Goal: Task Accomplishment & Management: Manage account settings

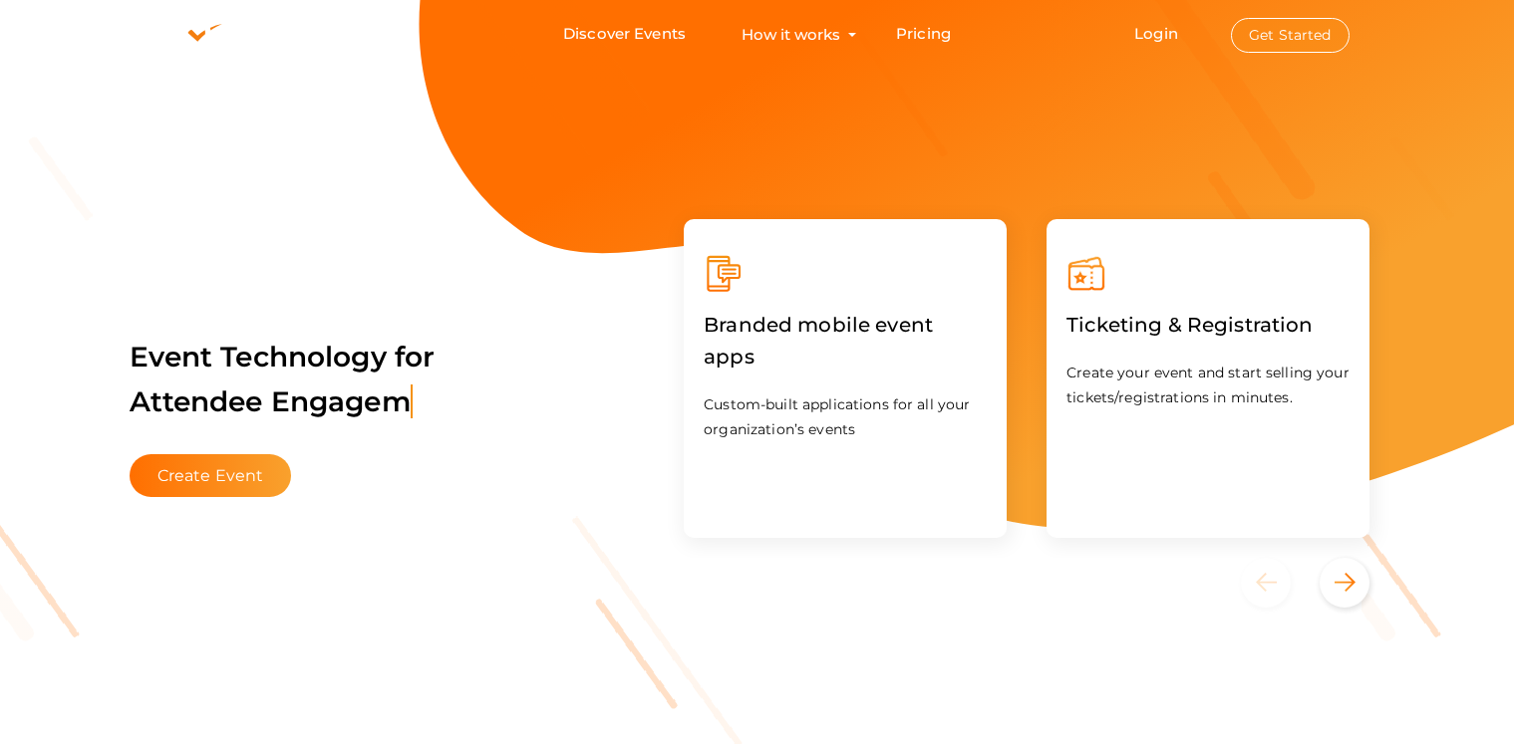
click at [1287, 27] on button "Get Started" at bounding box center [1290, 35] width 119 height 35
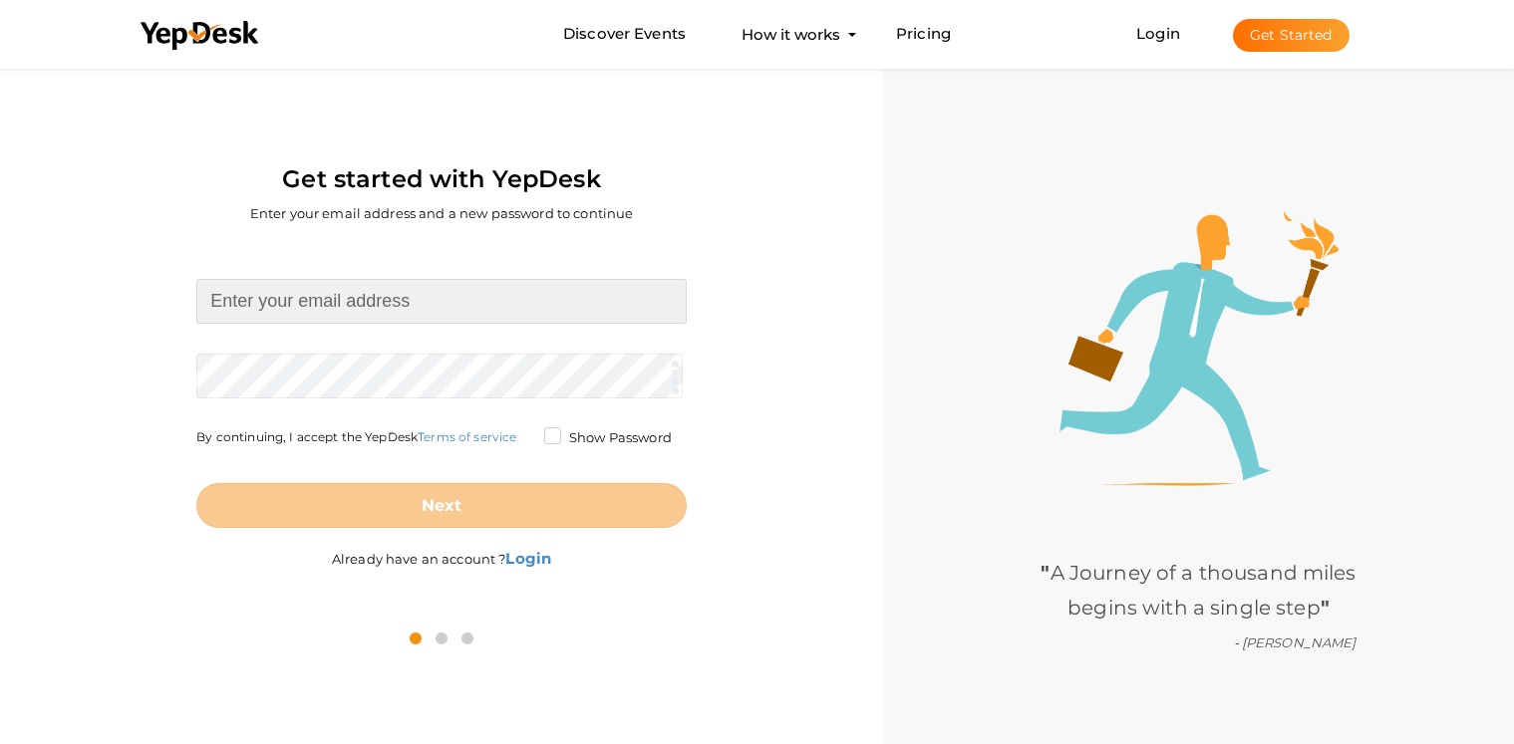
click at [530, 287] on input at bounding box center [441, 301] width 490 height 45
type input "musiccityshower@gmail.com"
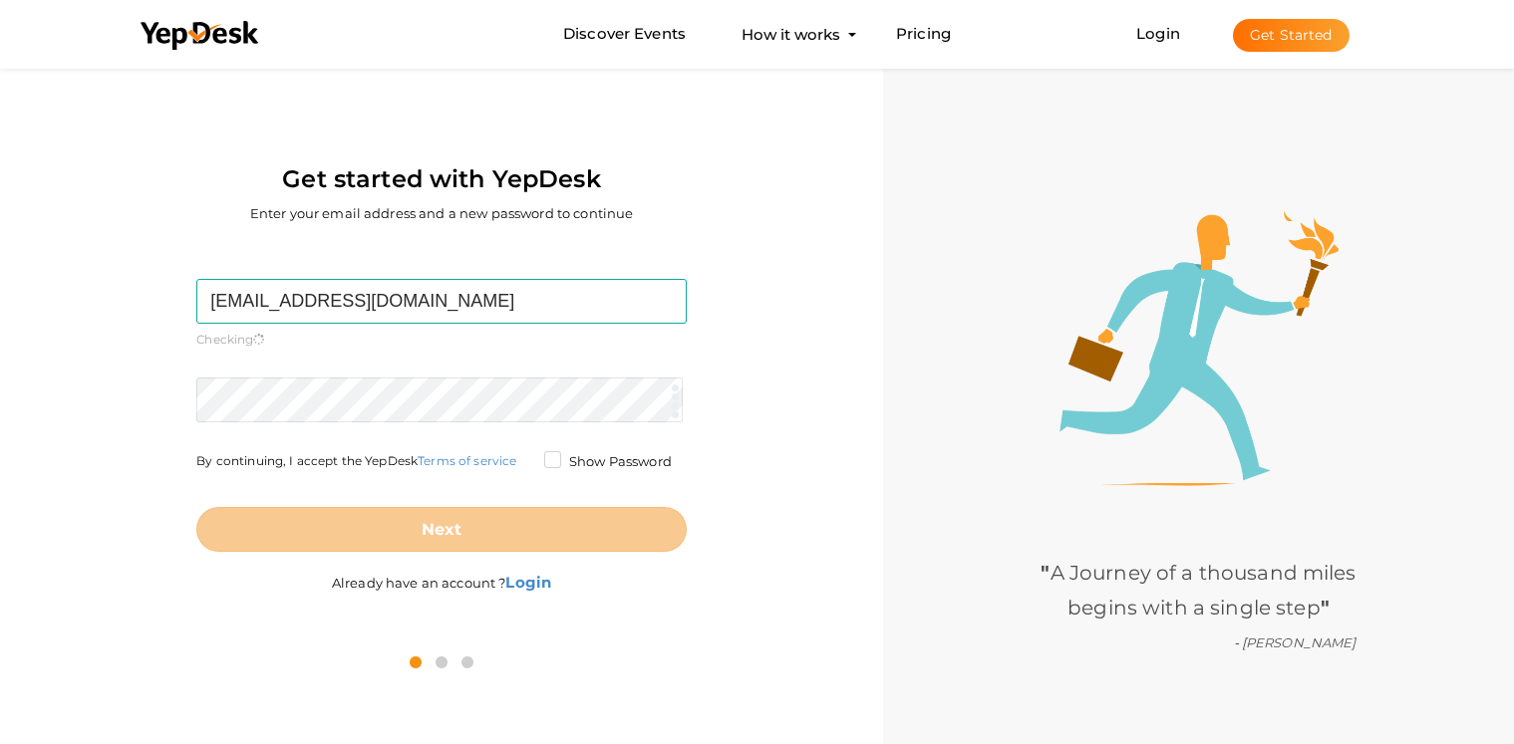
click at [476, 358] on form "musiccityshower@gmail.com Required. Invalid email. Checking You already have a …" at bounding box center [441, 415] width 490 height 273
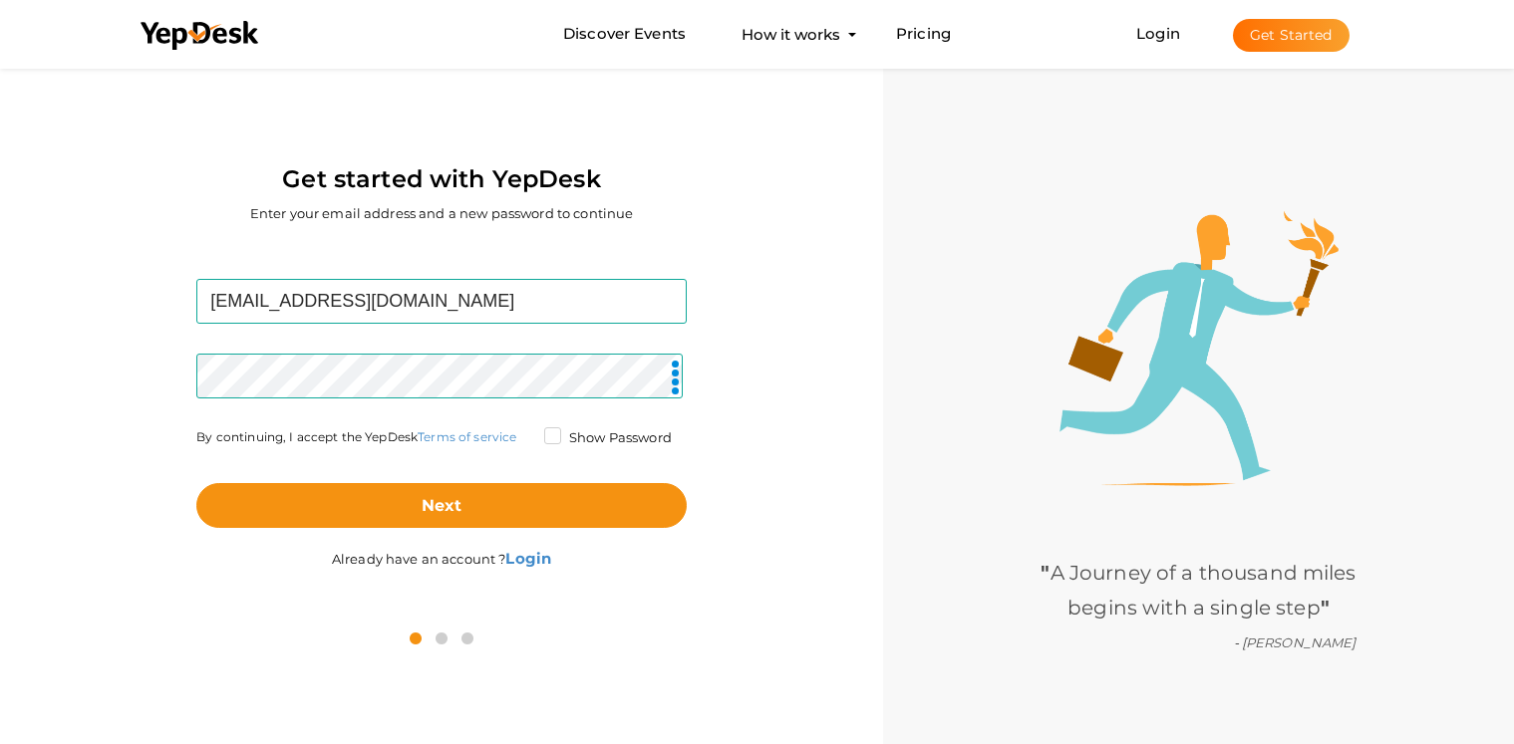
drag, startPoint x: 509, startPoint y: 546, endPoint x: 490, endPoint y: 538, distance: 20.5
click at [504, 544] on label "Already have an account ? Login" at bounding box center [441, 548] width 219 height 41
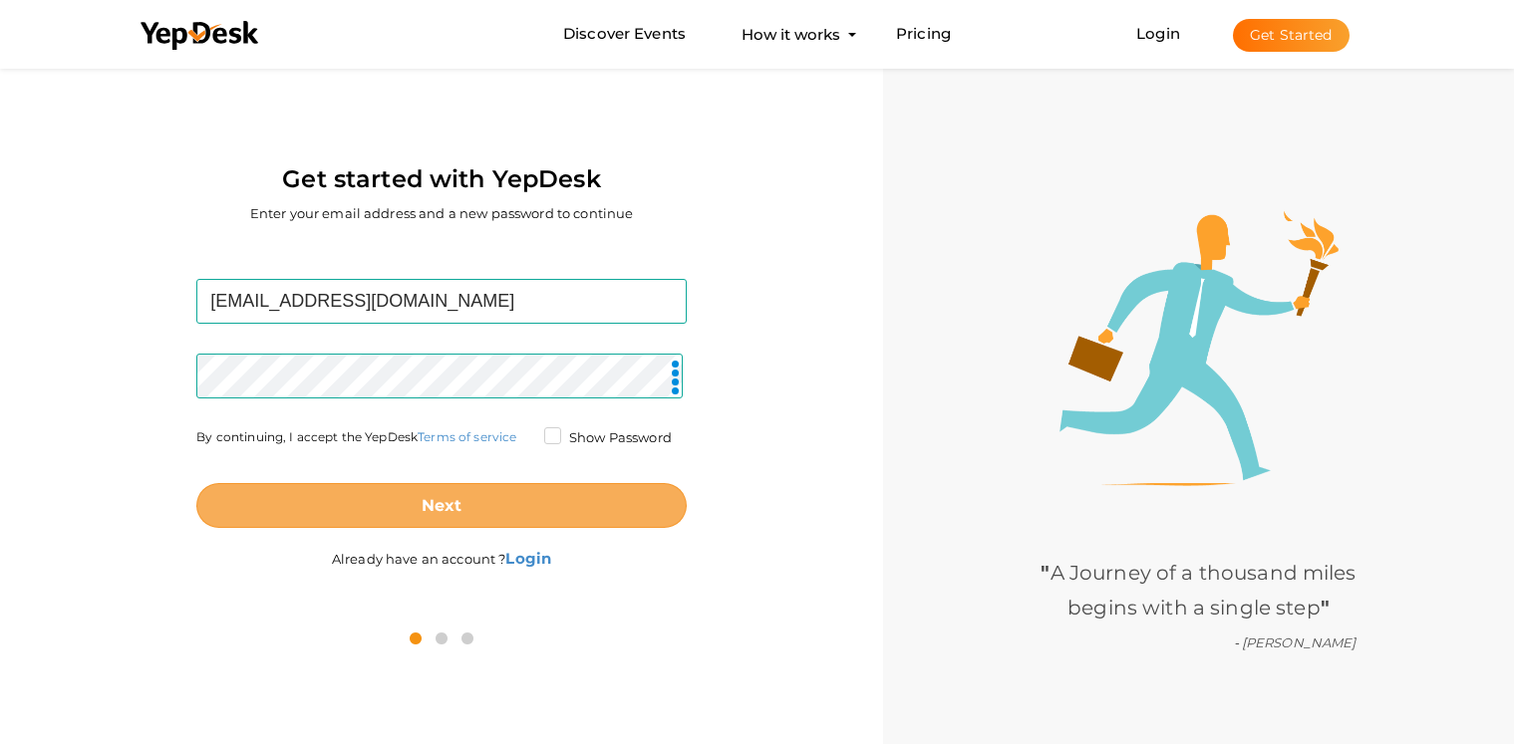
click at [449, 516] on button "Next" at bounding box center [441, 505] width 490 height 45
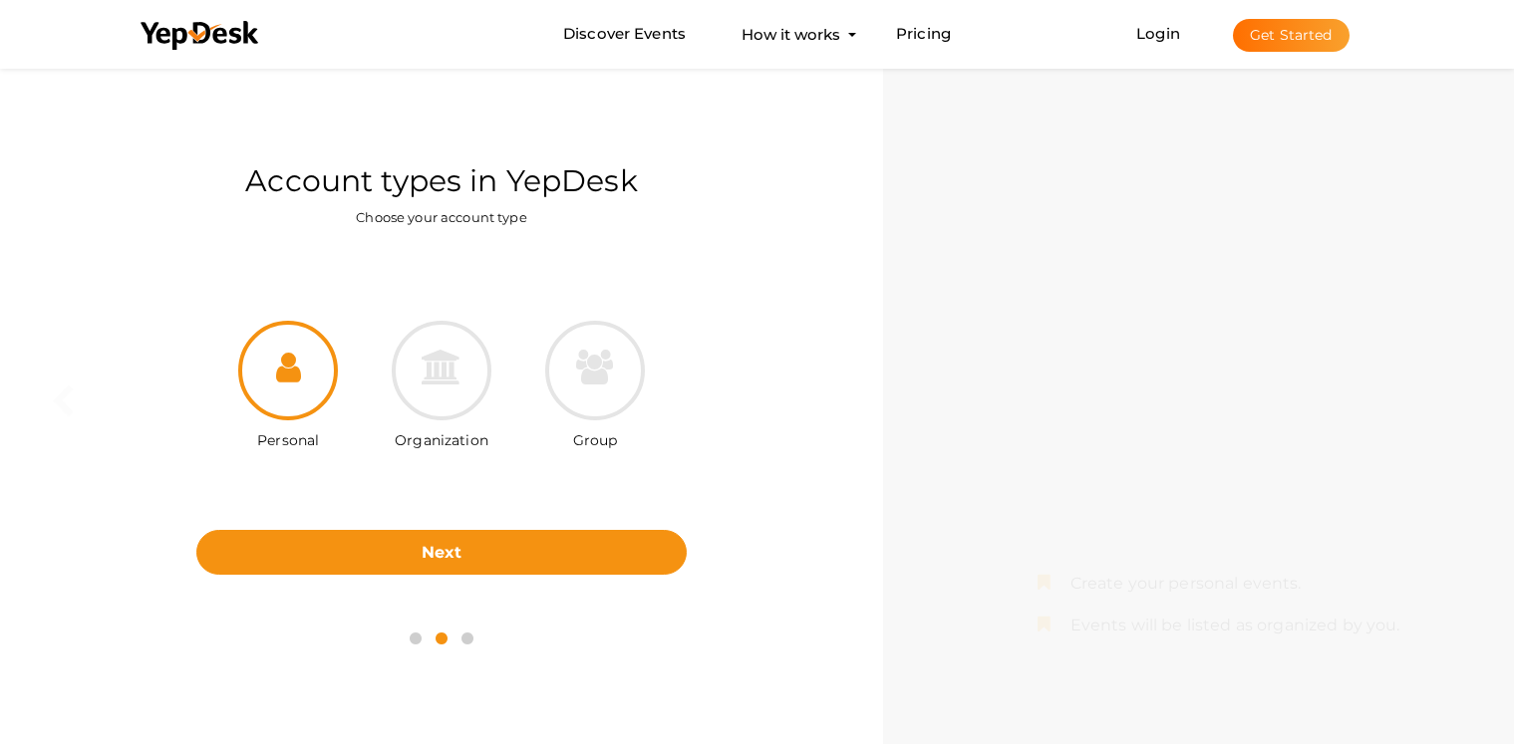
click at [416, 421] on label "Organization" at bounding box center [442, 436] width 94 height 30
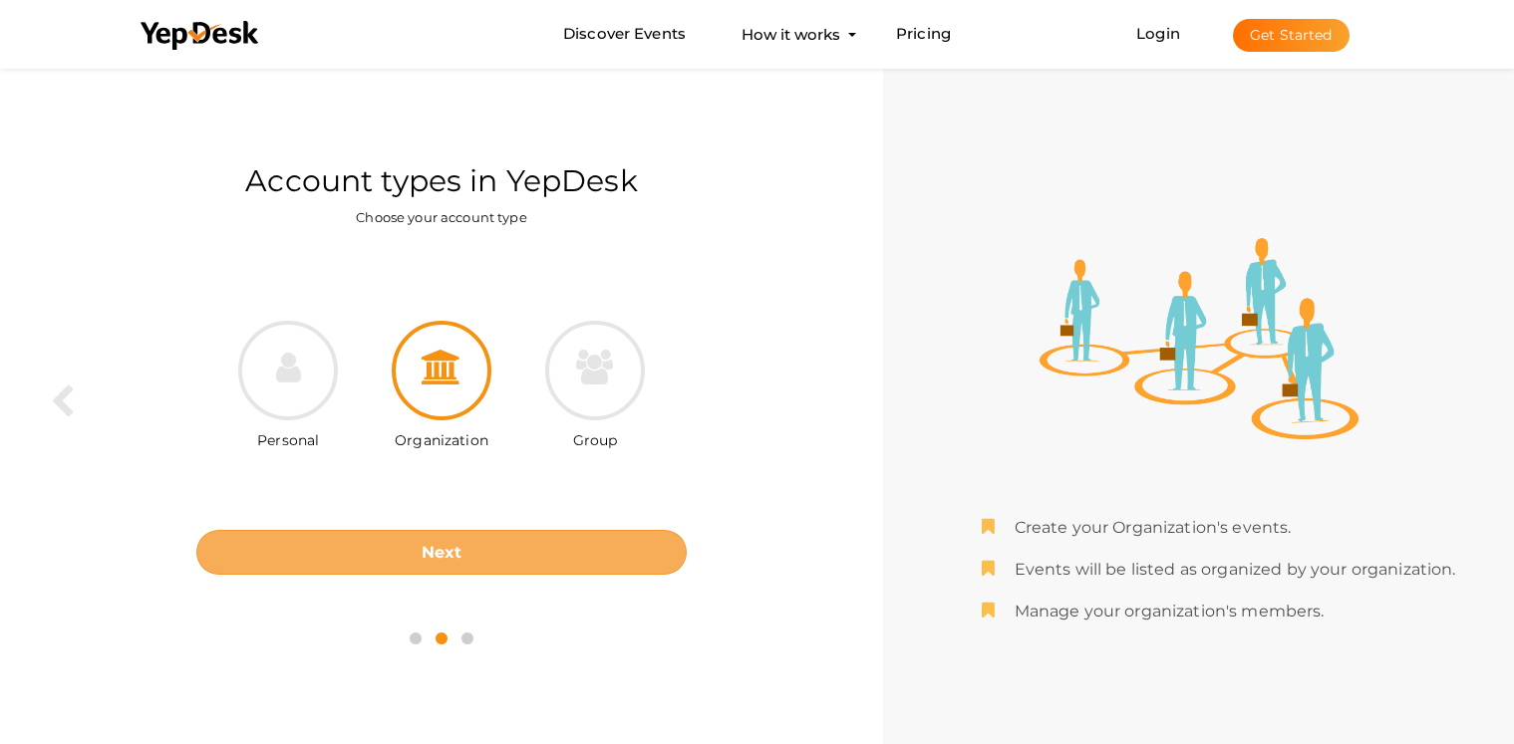
click at [462, 565] on button "Next" at bounding box center [441, 552] width 490 height 45
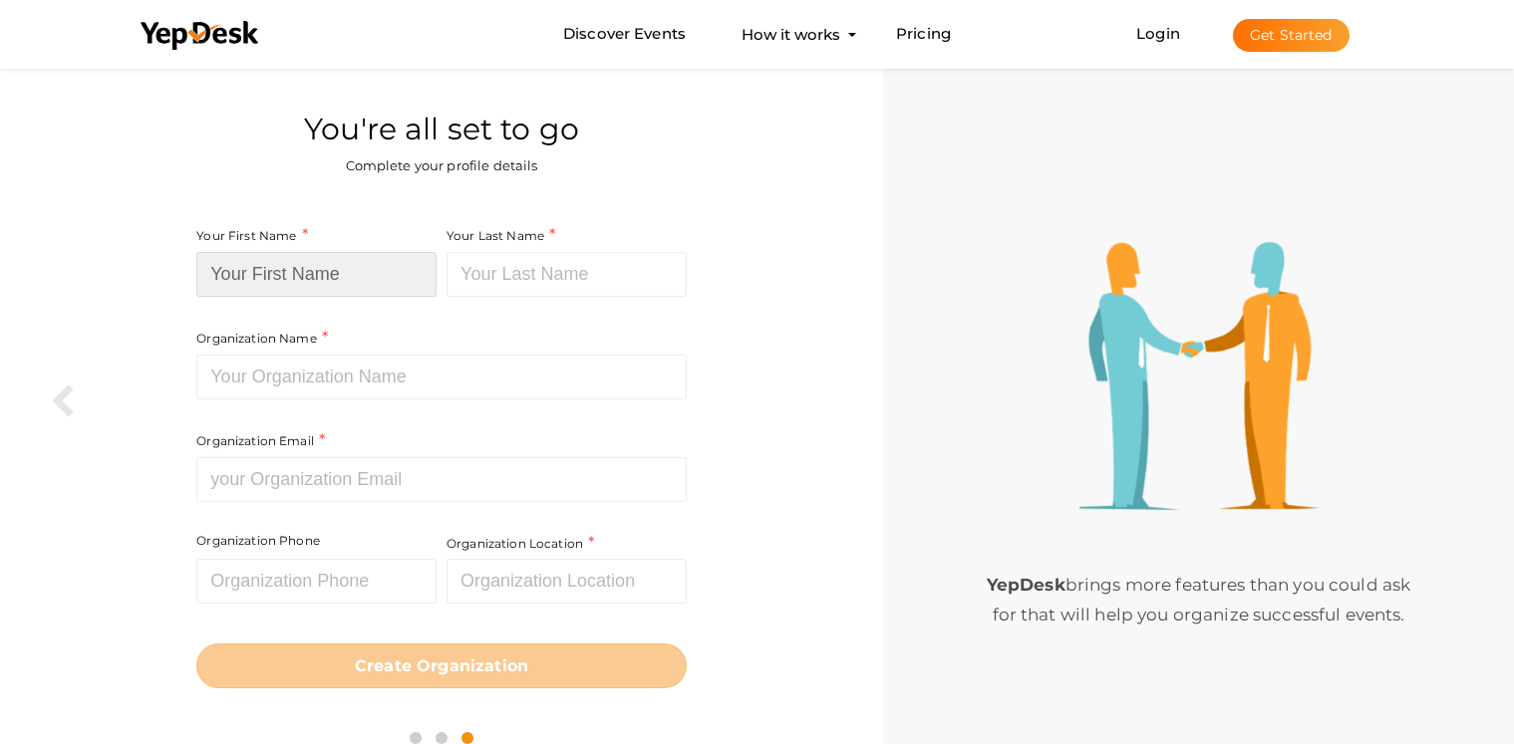
click at [329, 278] on input at bounding box center [316, 274] width 240 height 45
type input "Music City"
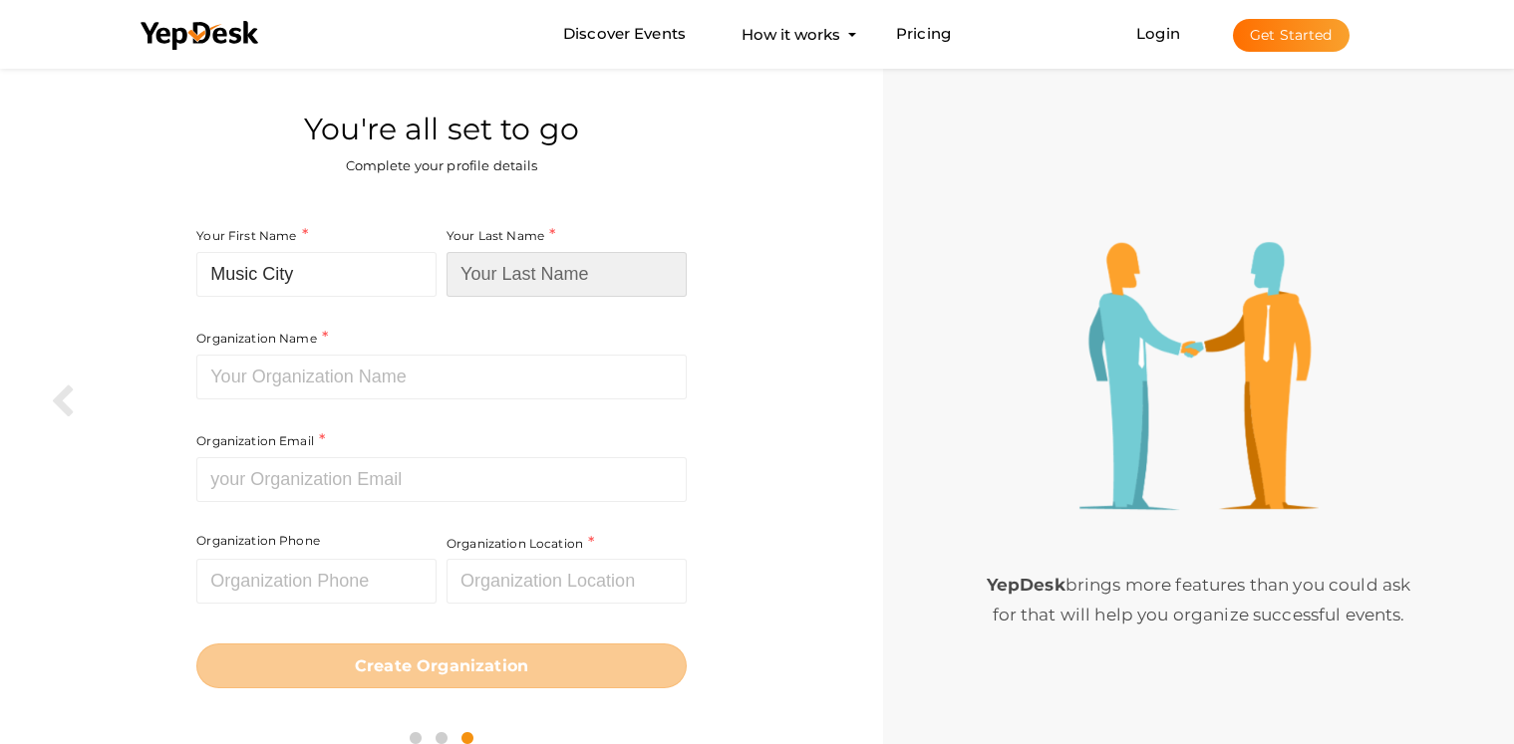
type input "Remodels"
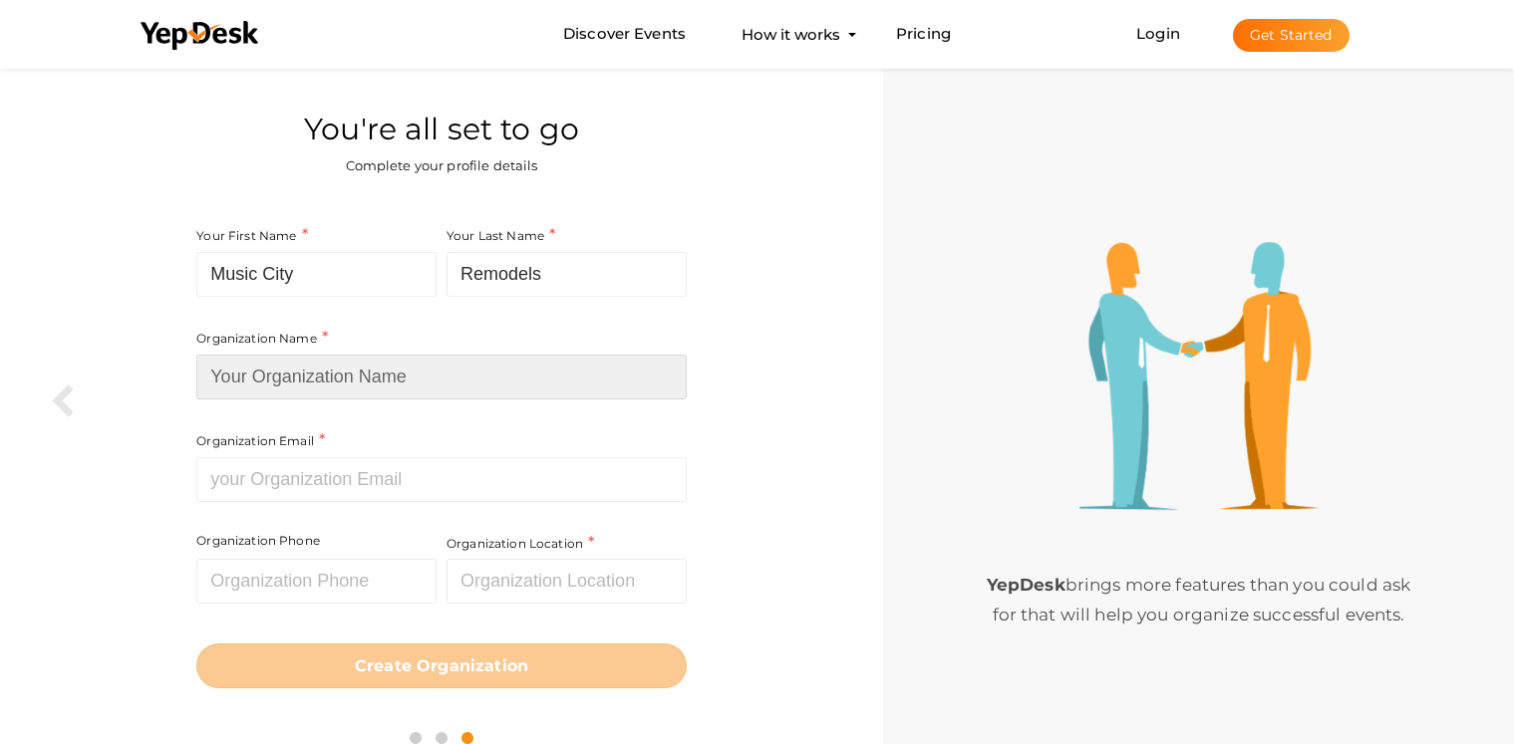
type input "Music City Remodels"
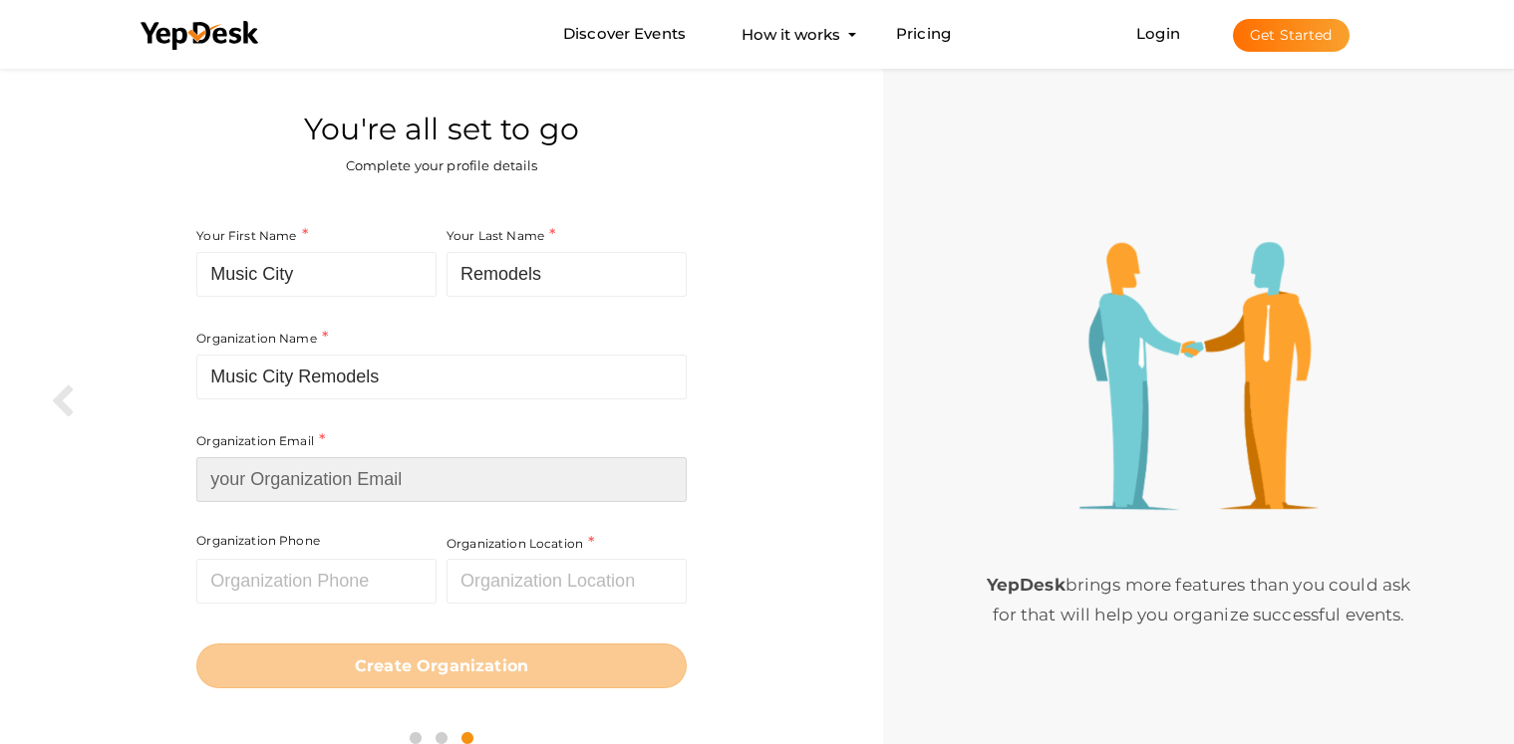
type input "[EMAIL_ADDRESS][DOMAIN_NAME]"
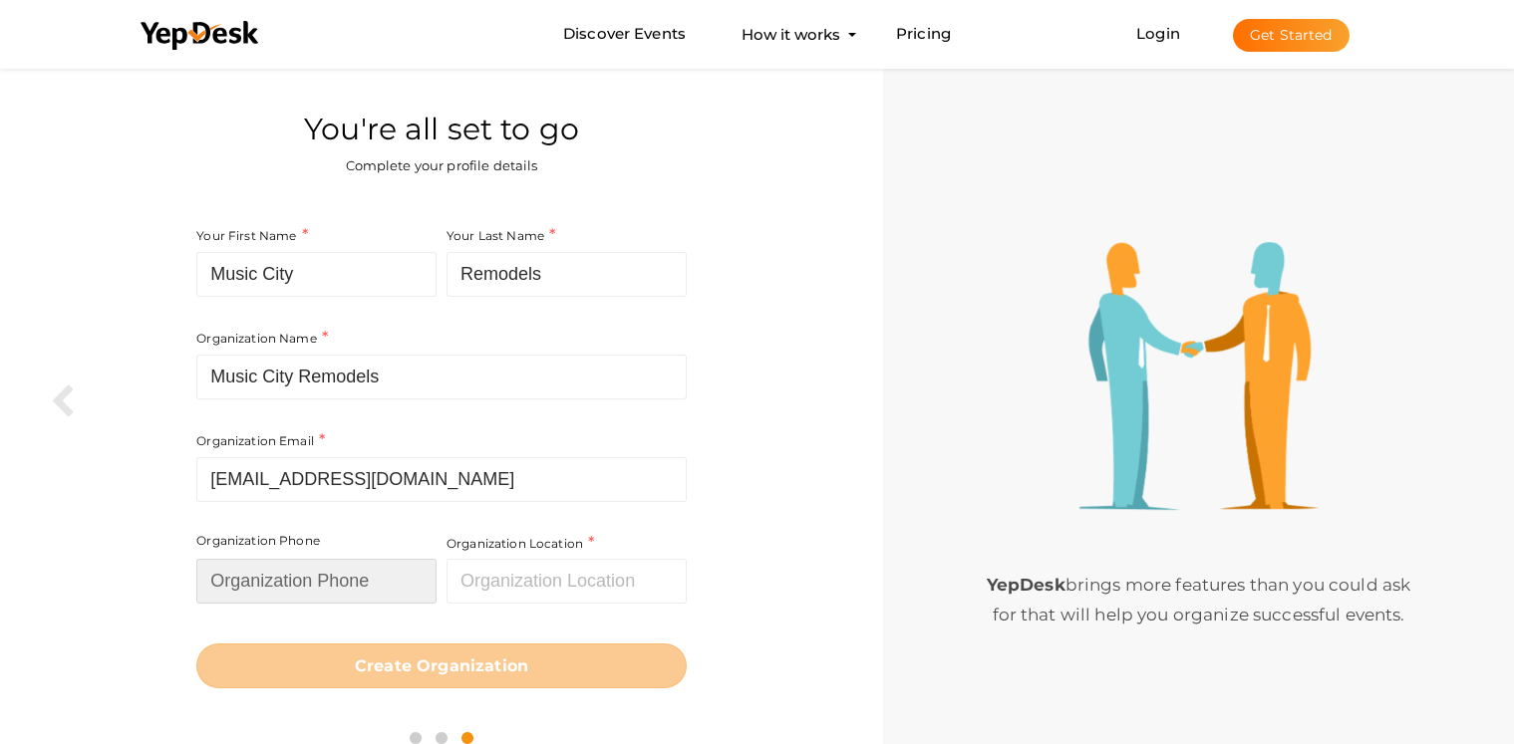
type input "6156269542"
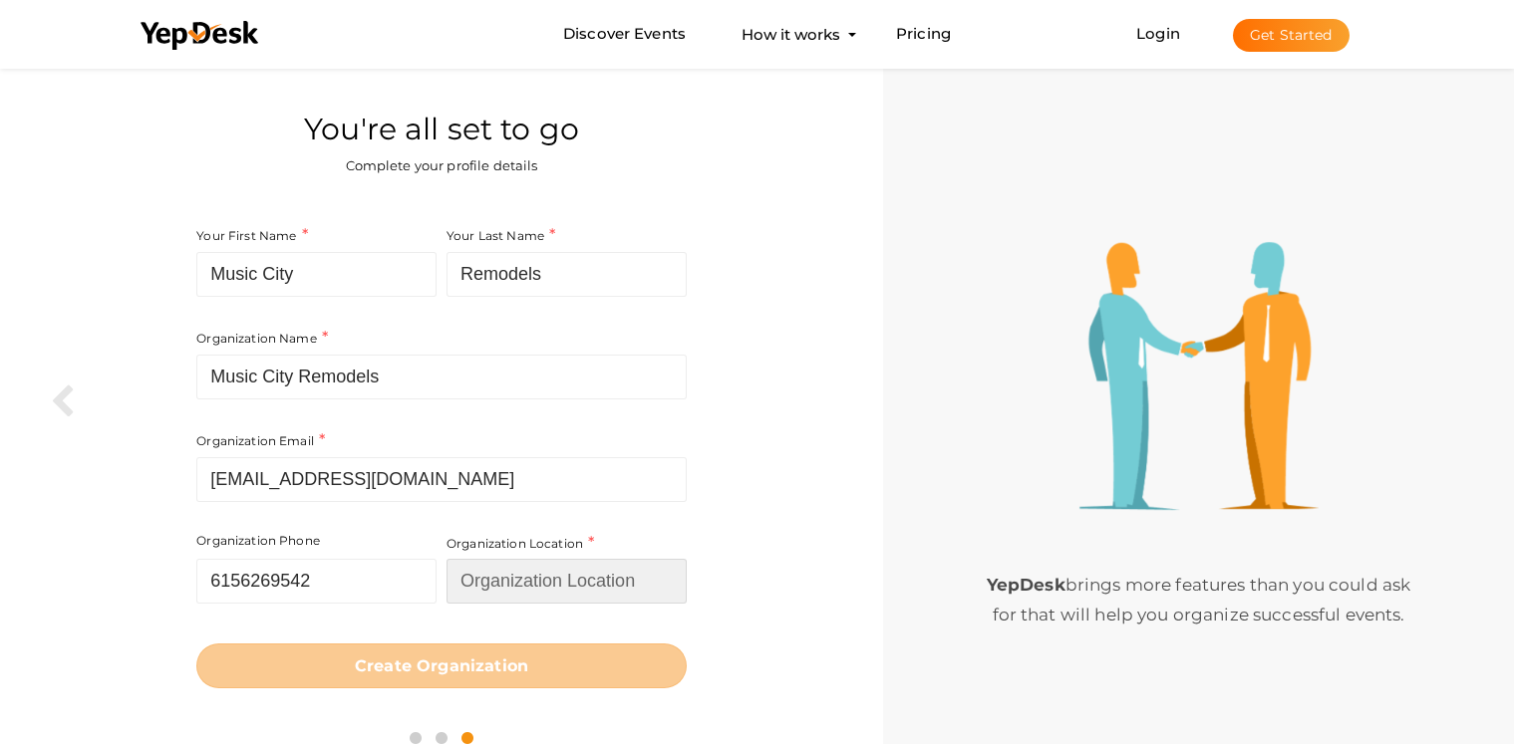
type input "[GEOGRAPHIC_DATA]"
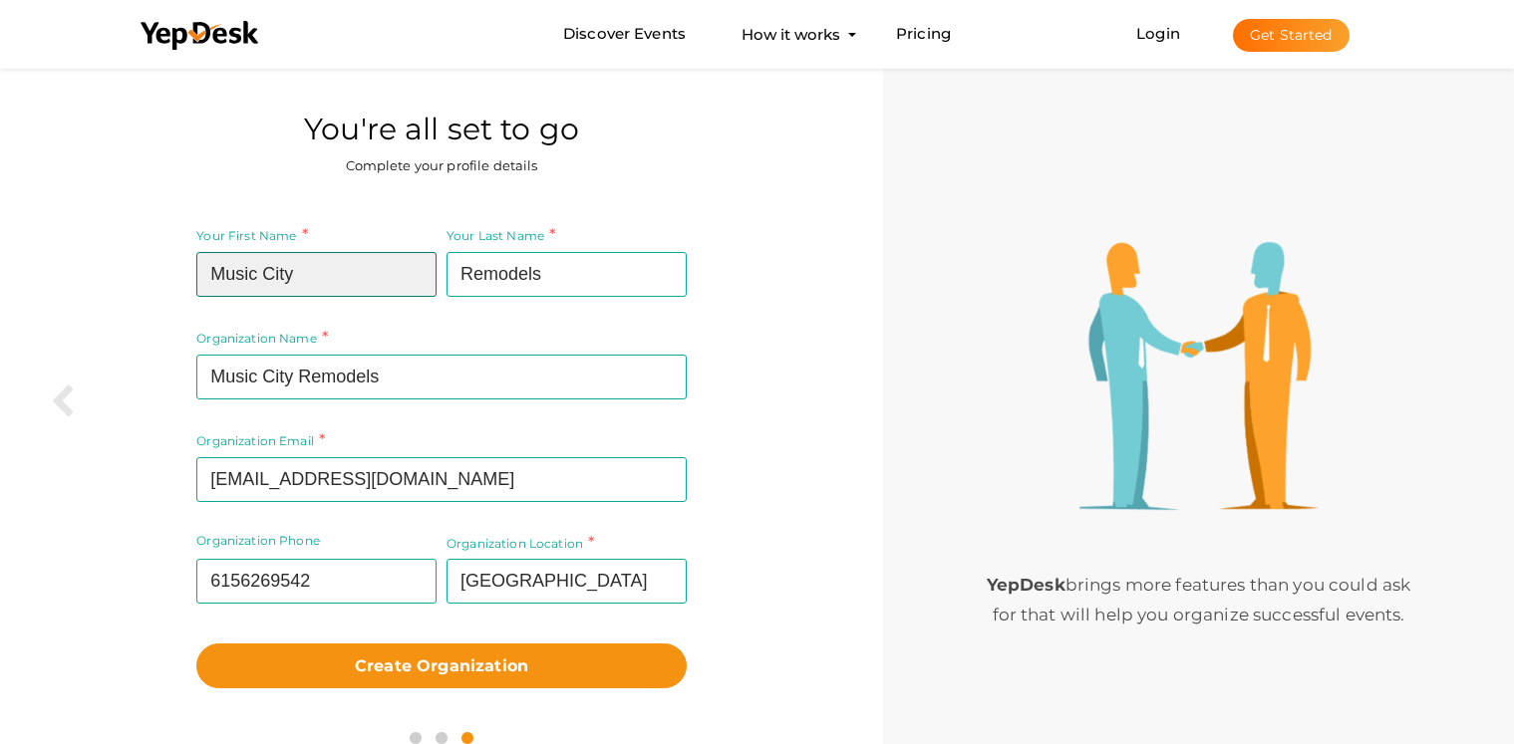
scroll to position [64, 0]
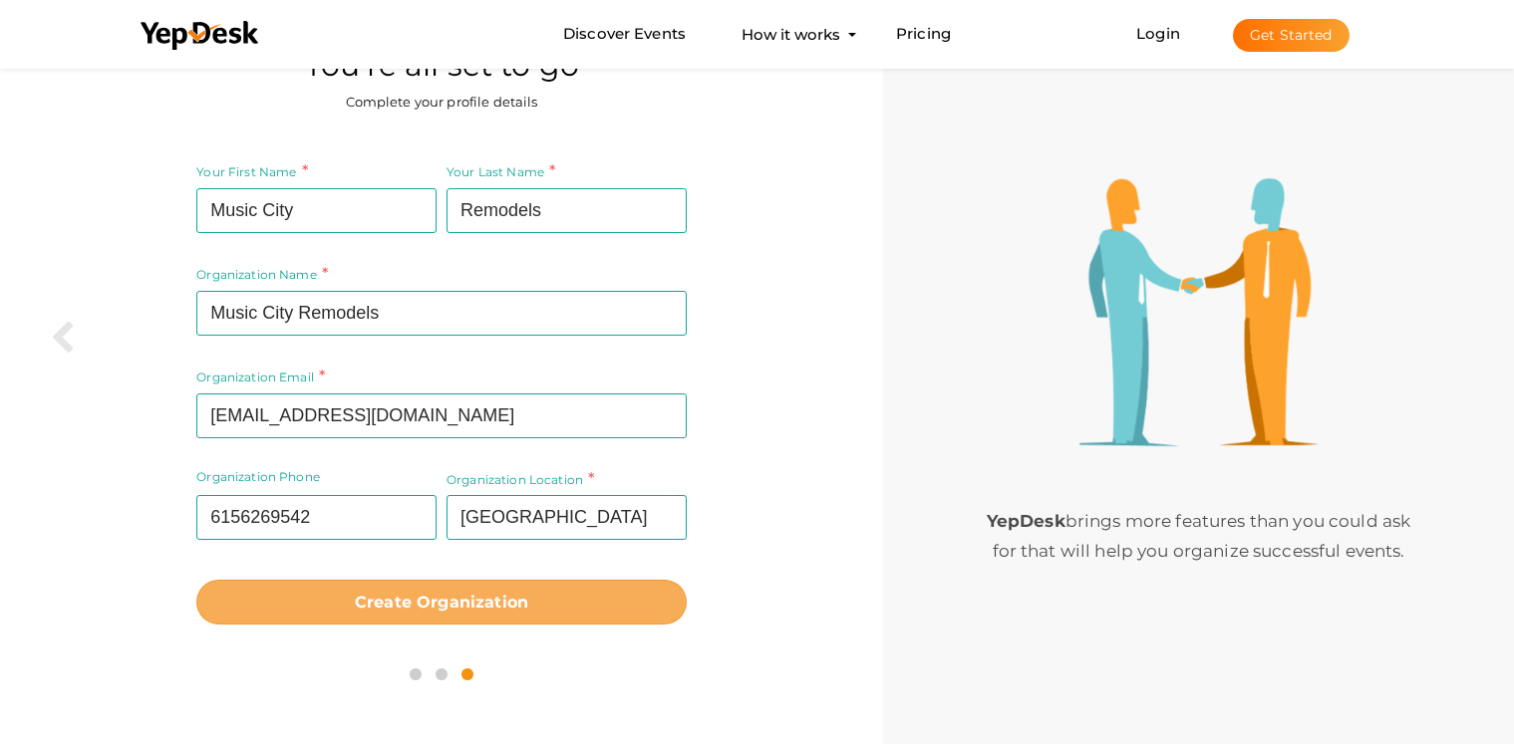
click at [467, 614] on button "Create Organization" at bounding box center [441, 602] width 490 height 45
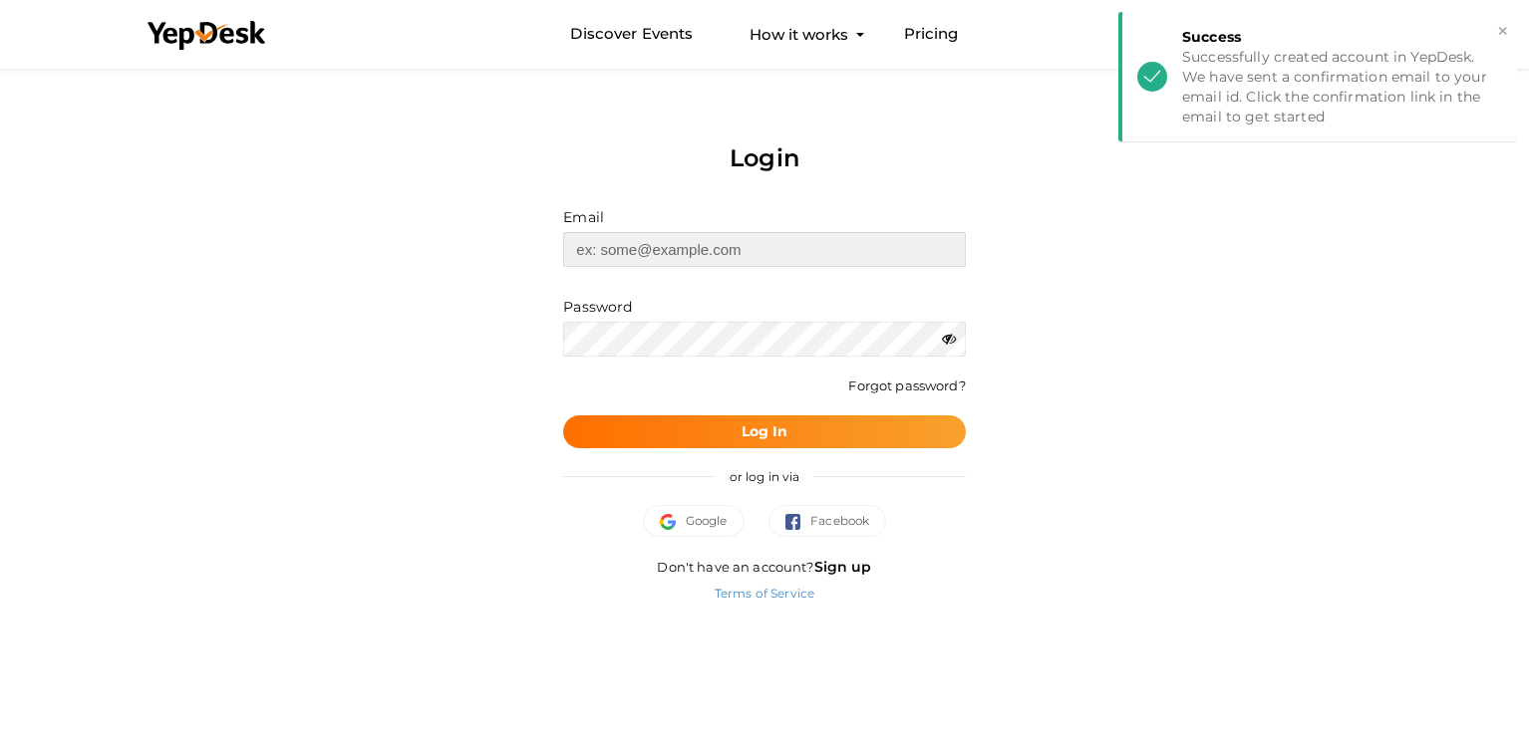
type input "[EMAIL_ADDRESS][DOMAIN_NAME]"
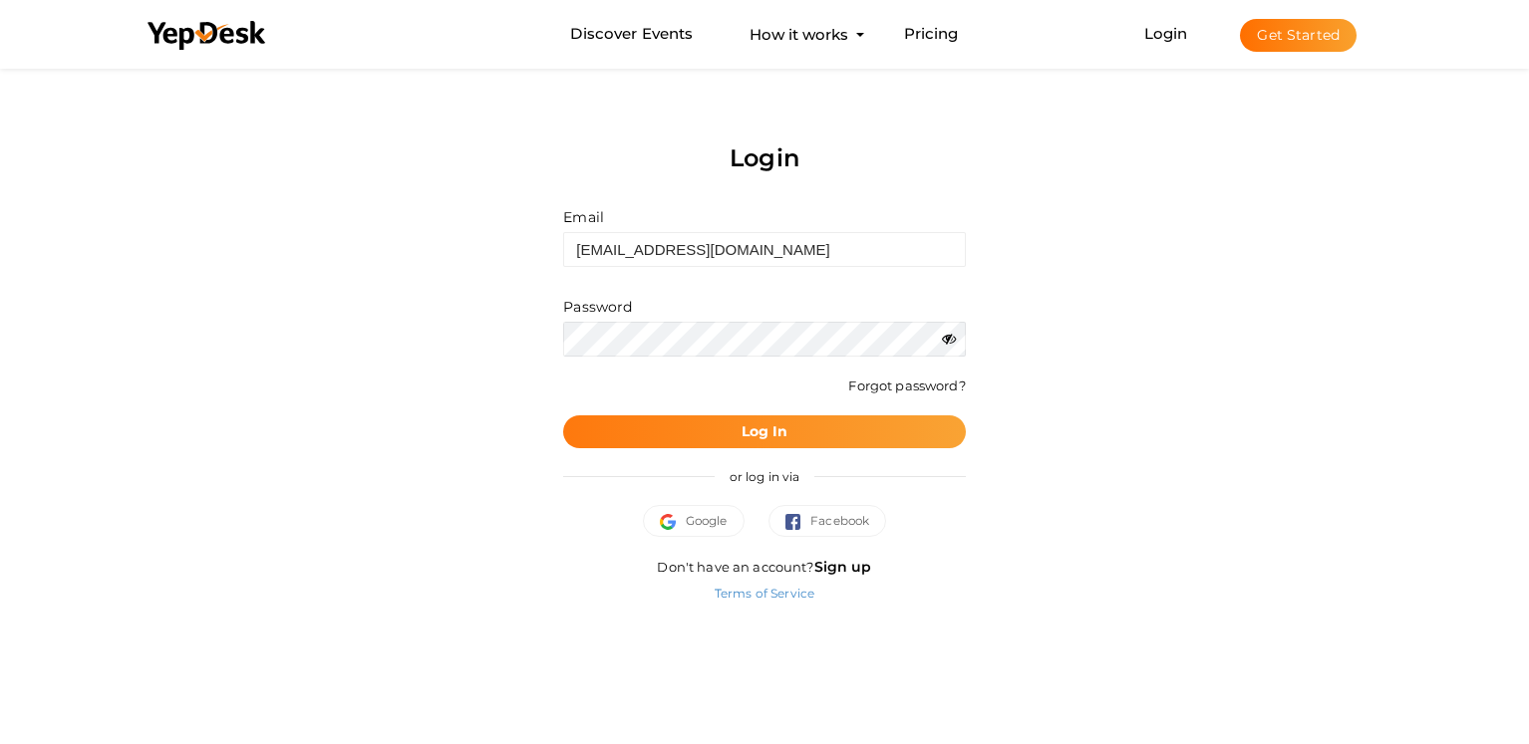
click at [931, 438] on button "Log In" at bounding box center [764, 432] width 402 height 33
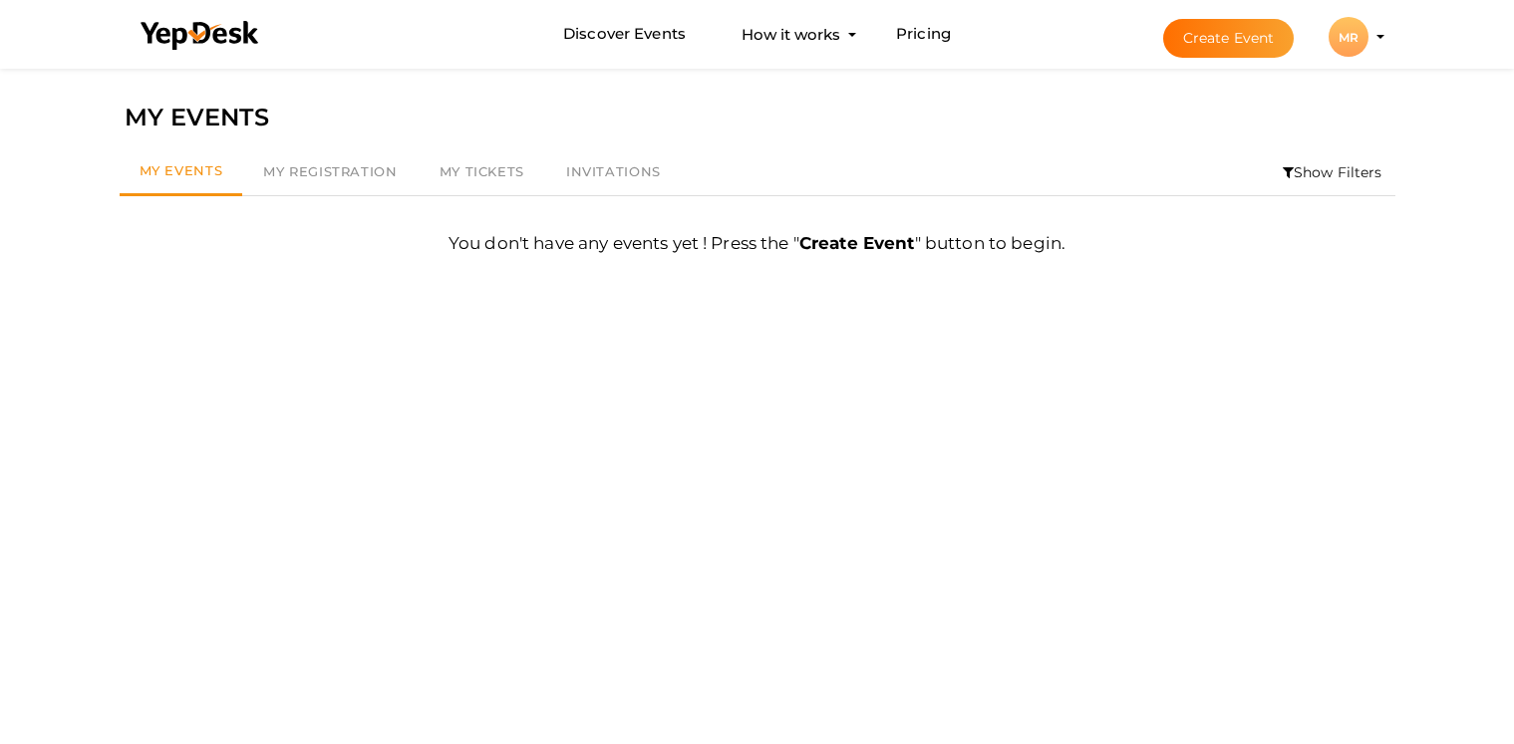
click at [1348, 35] on div "MR" at bounding box center [1349, 37] width 40 height 40
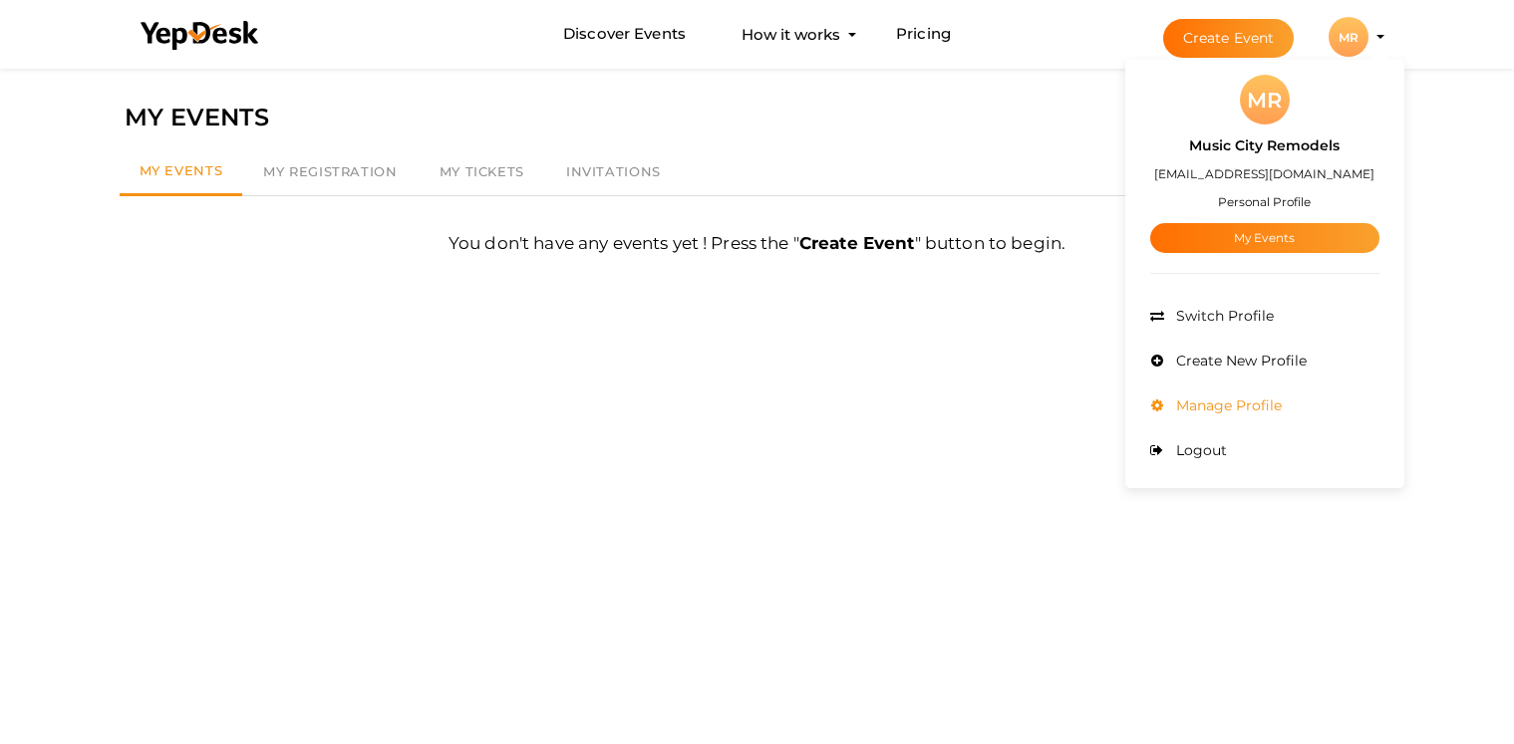
click at [1255, 403] on span "Manage Profile" at bounding box center [1226, 406] width 111 height 18
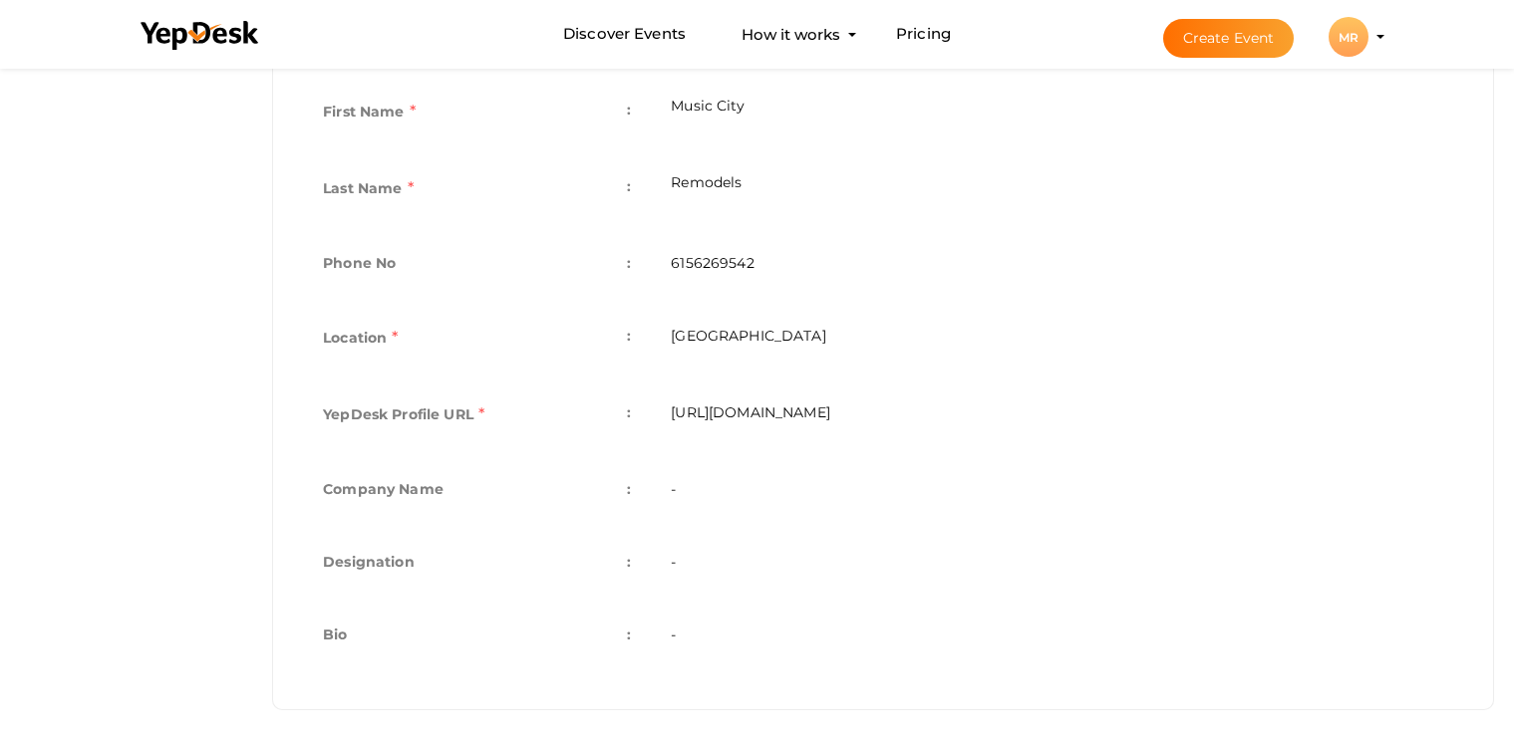
scroll to position [505, 0]
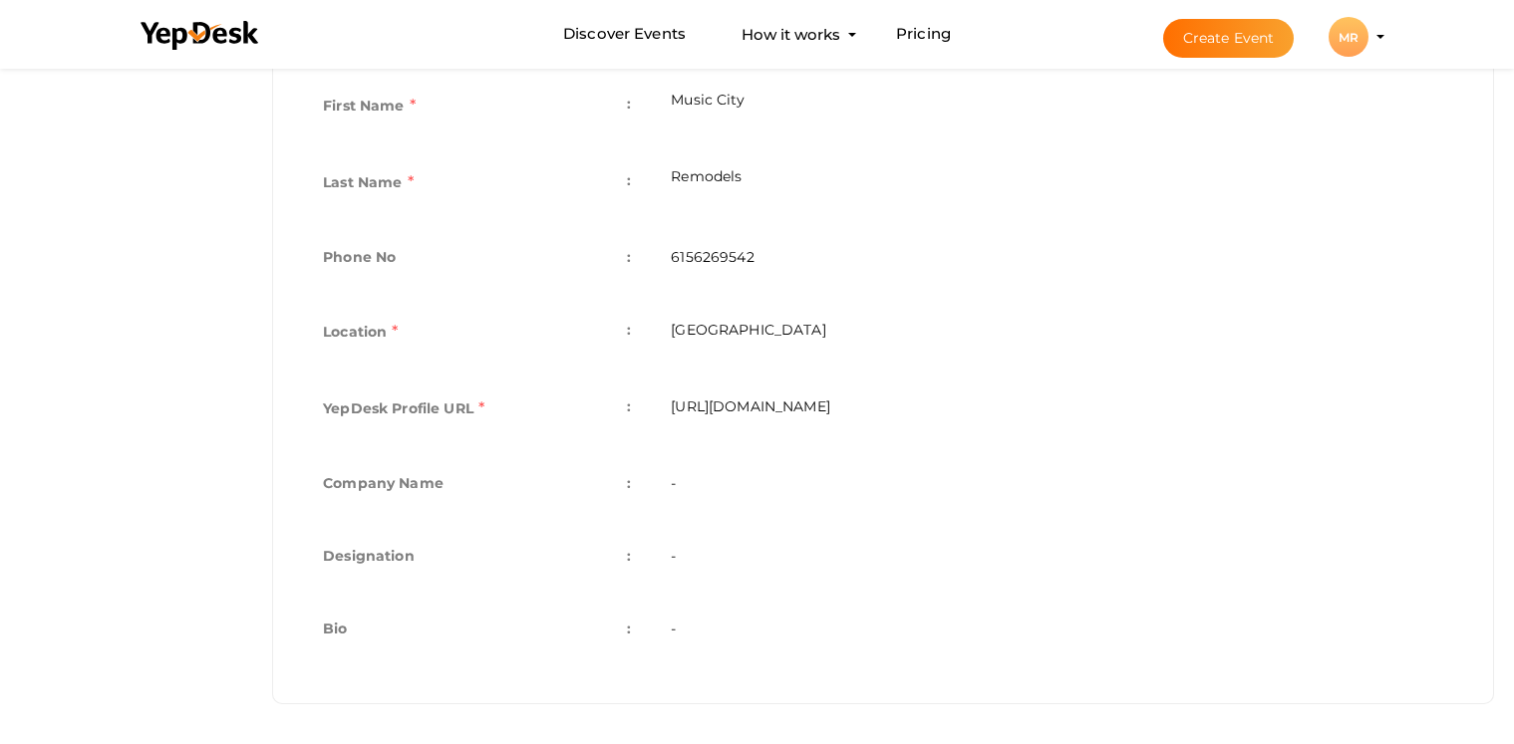
click at [834, 465] on td "-" at bounding box center [1057, 485] width 812 height 73
click at [838, 506] on td "-" at bounding box center [1057, 485] width 812 height 73
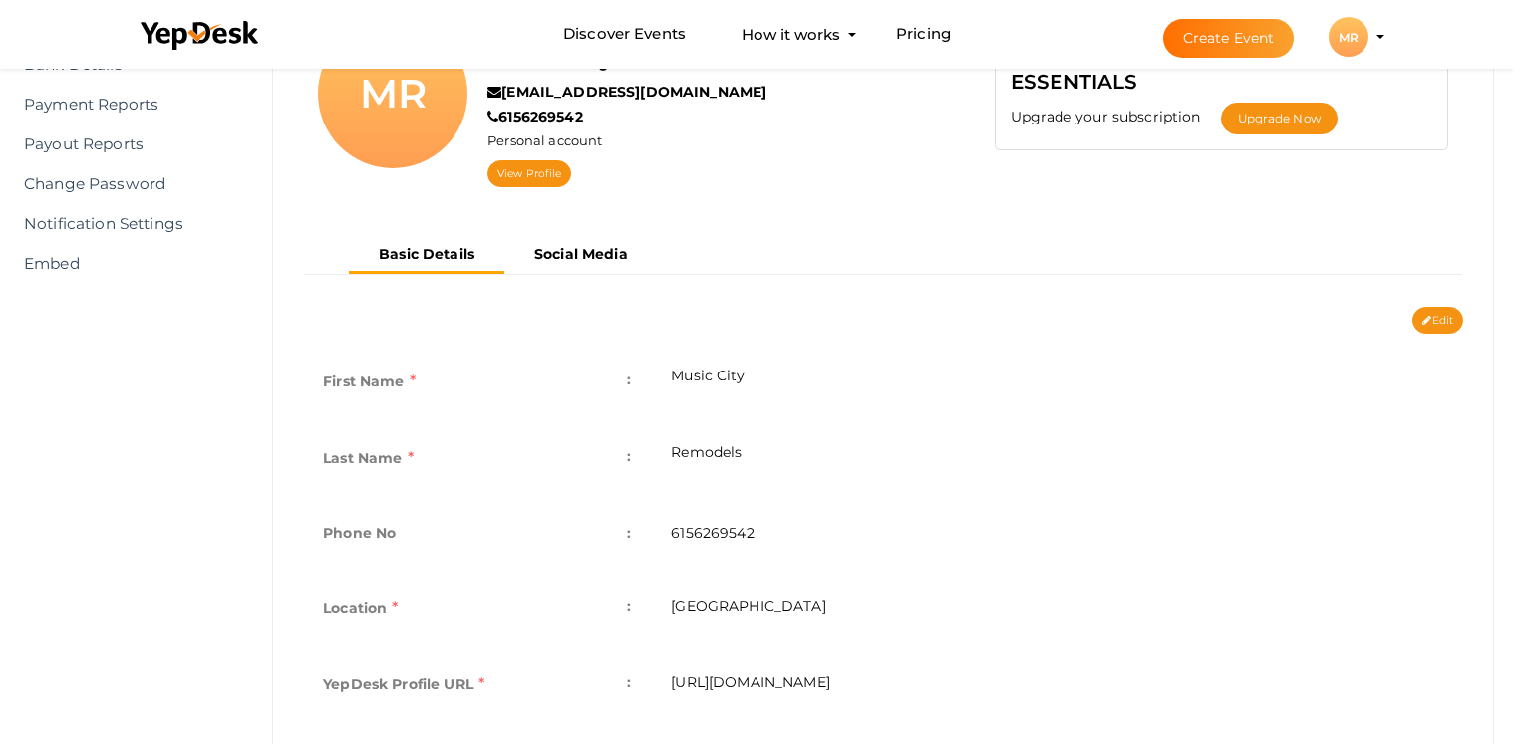
scroll to position [0, 0]
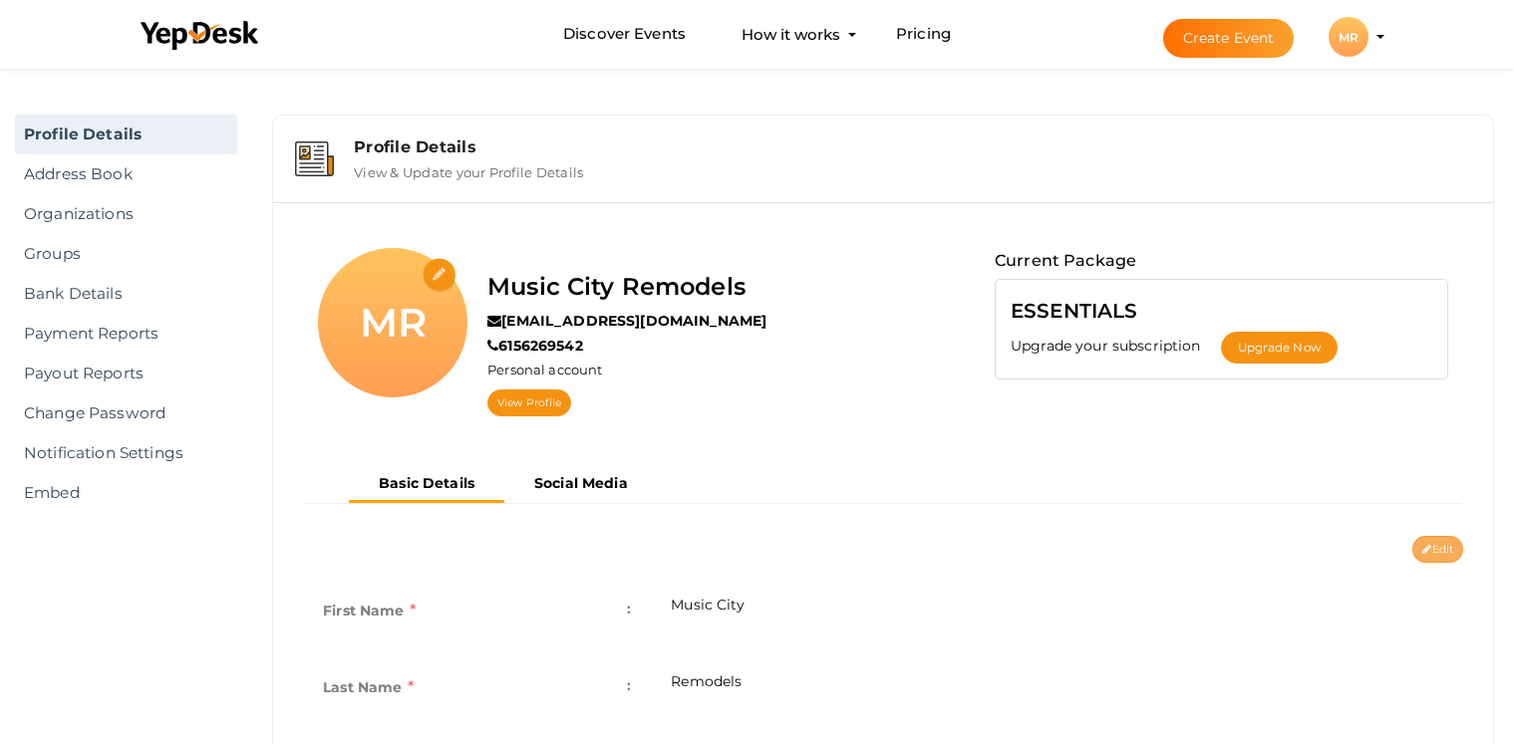
click at [1442, 551] on button "Edit" at bounding box center [1437, 549] width 51 height 27
type input "Music City"
type input "Remodels"
type input "6156269542"
type input "[GEOGRAPHIC_DATA]"
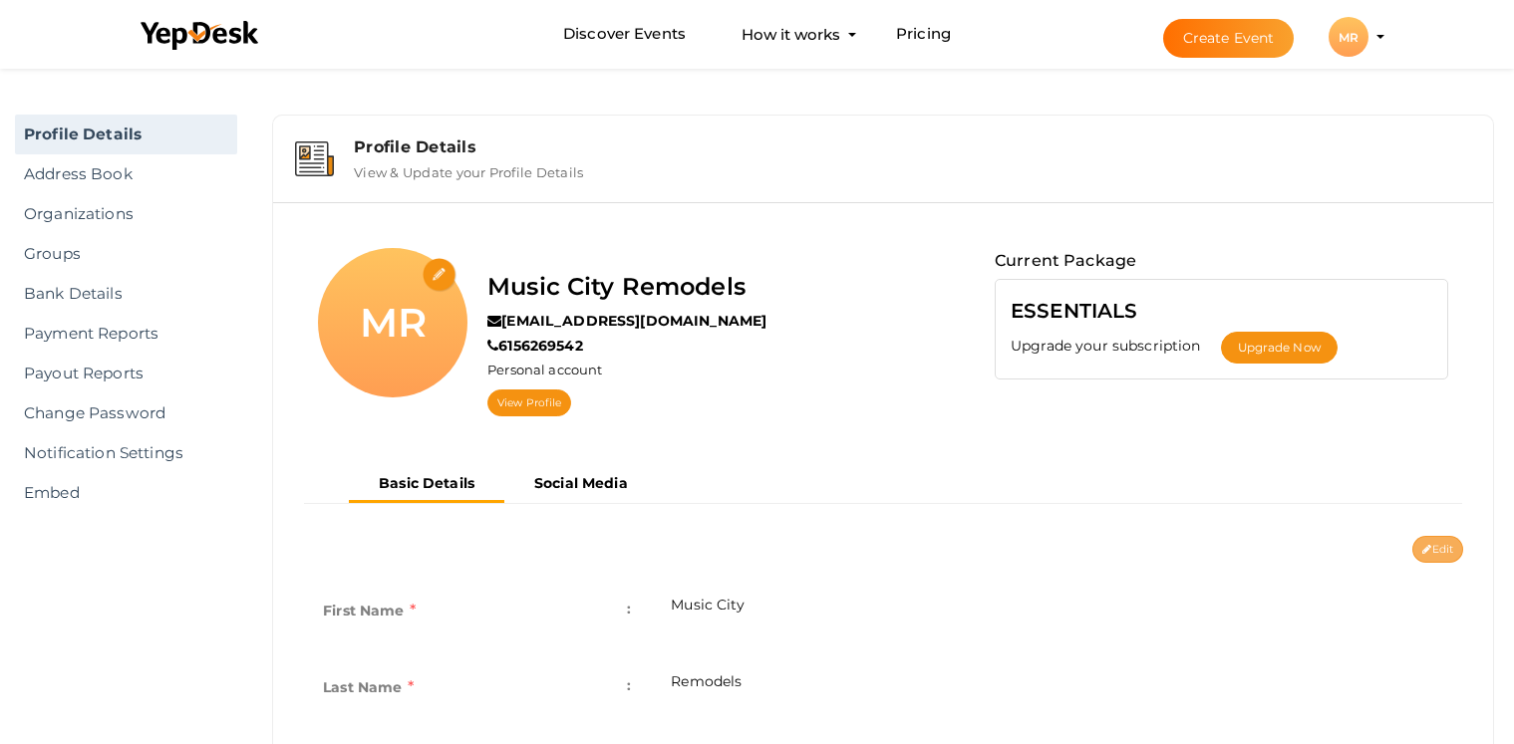
type input "music-city-remodels"
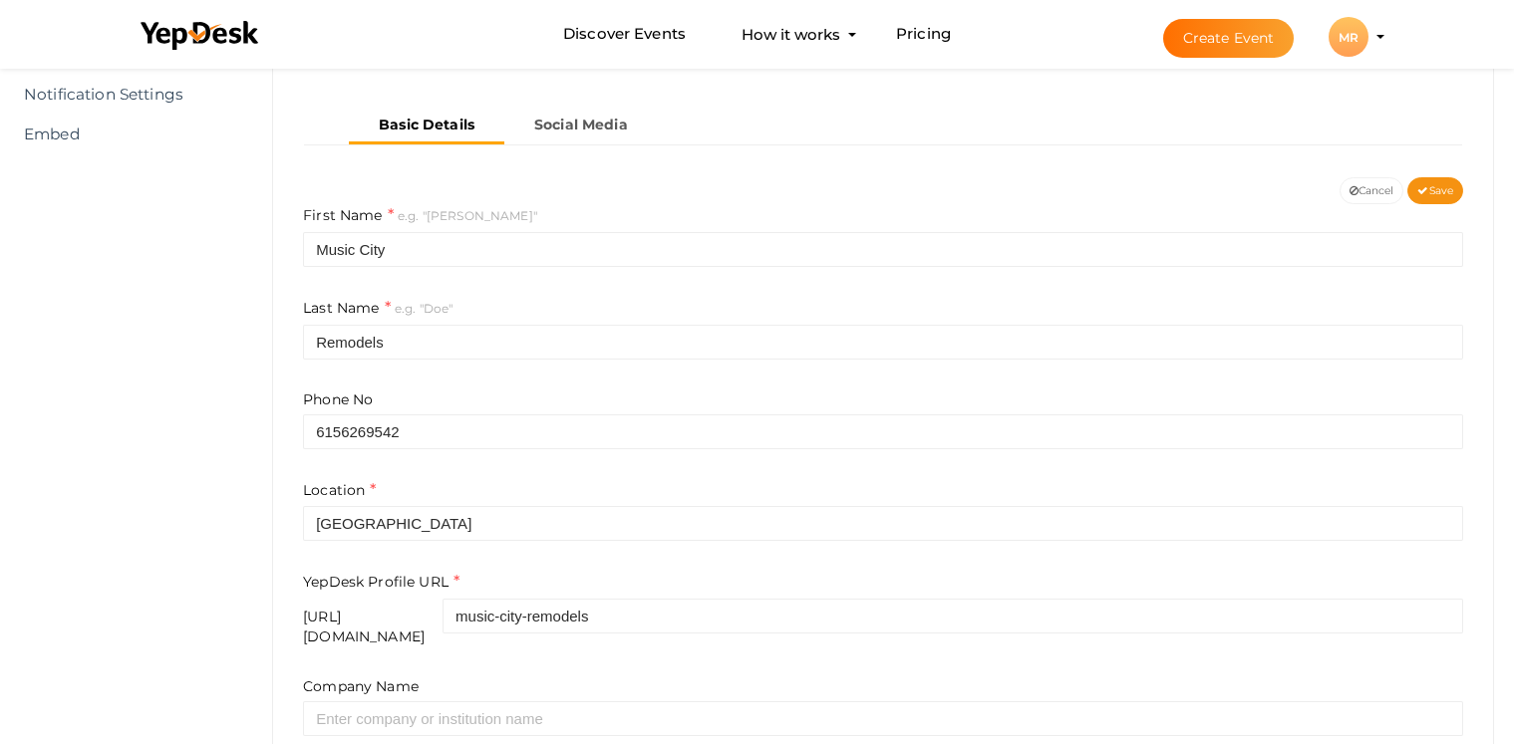
scroll to position [655, 0]
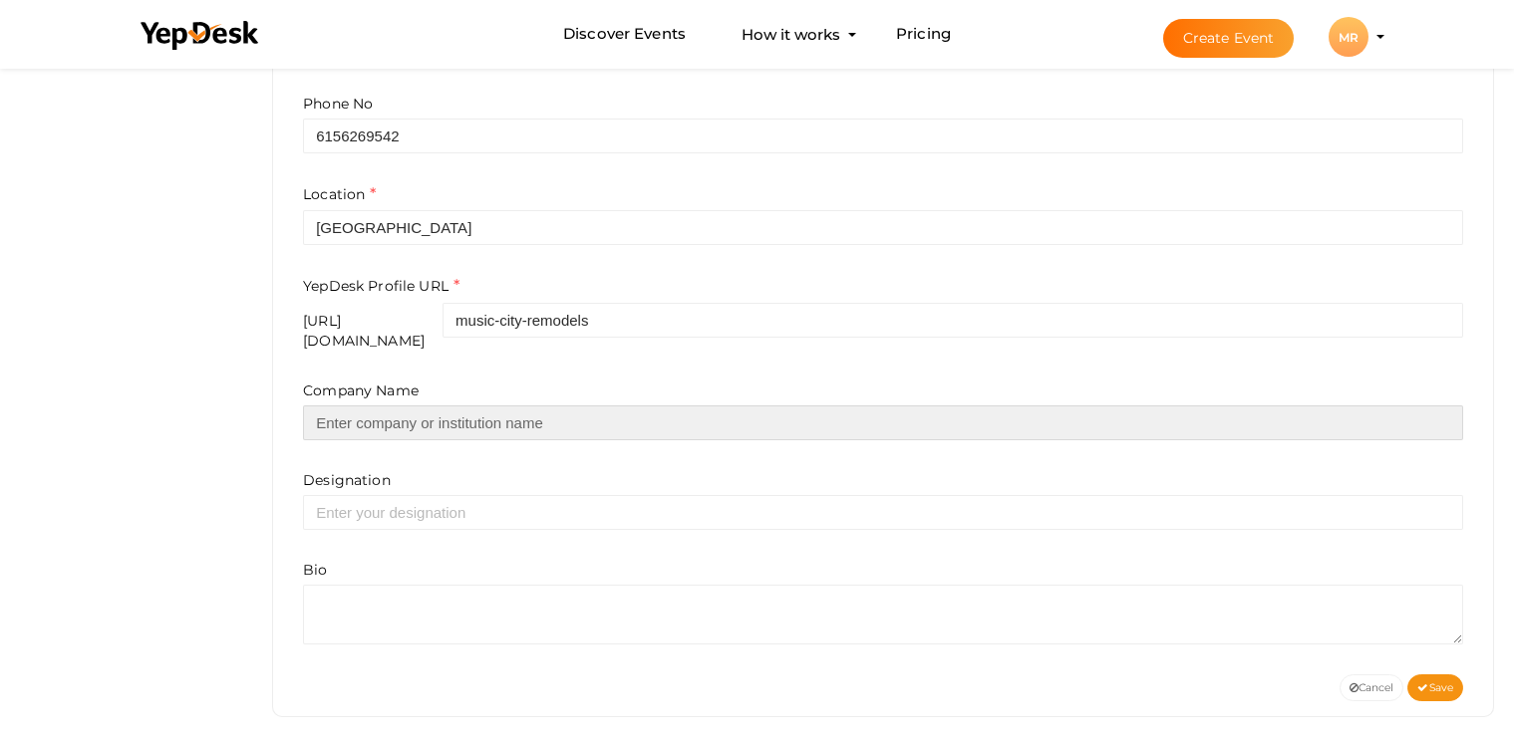
click at [453, 419] on input "text" at bounding box center [883, 423] width 1160 height 35
type input "Music City Remodels"
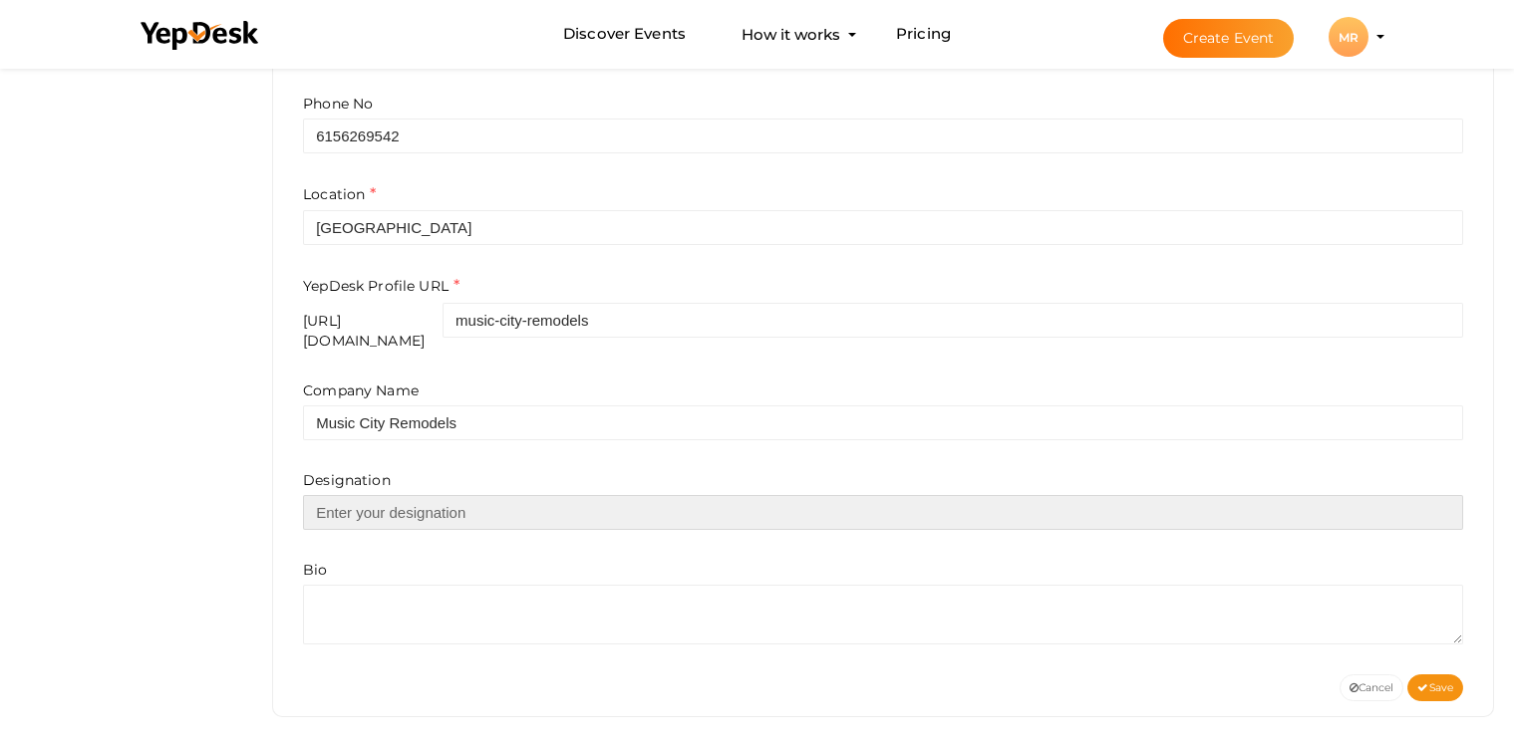
click at [456, 507] on input "text" at bounding box center [883, 512] width 1160 height 35
type input "Bathroom Residential"
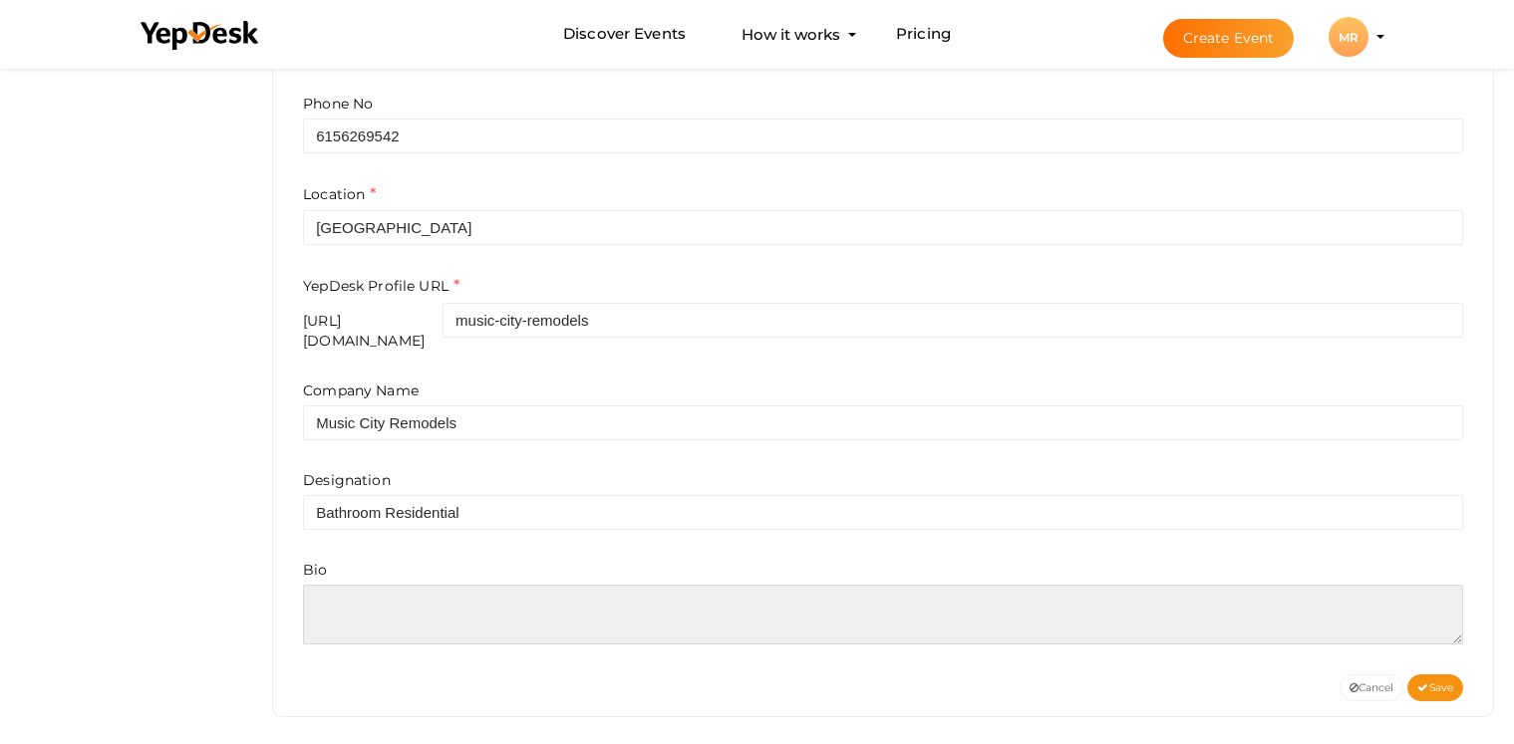
click at [417, 611] on textarea at bounding box center [883, 615] width 1160 height 60
paste textarea "At <a href="[URL][DOMAIN_NAME]" /><b>Music City Remodels</b></a>, we specialize…"
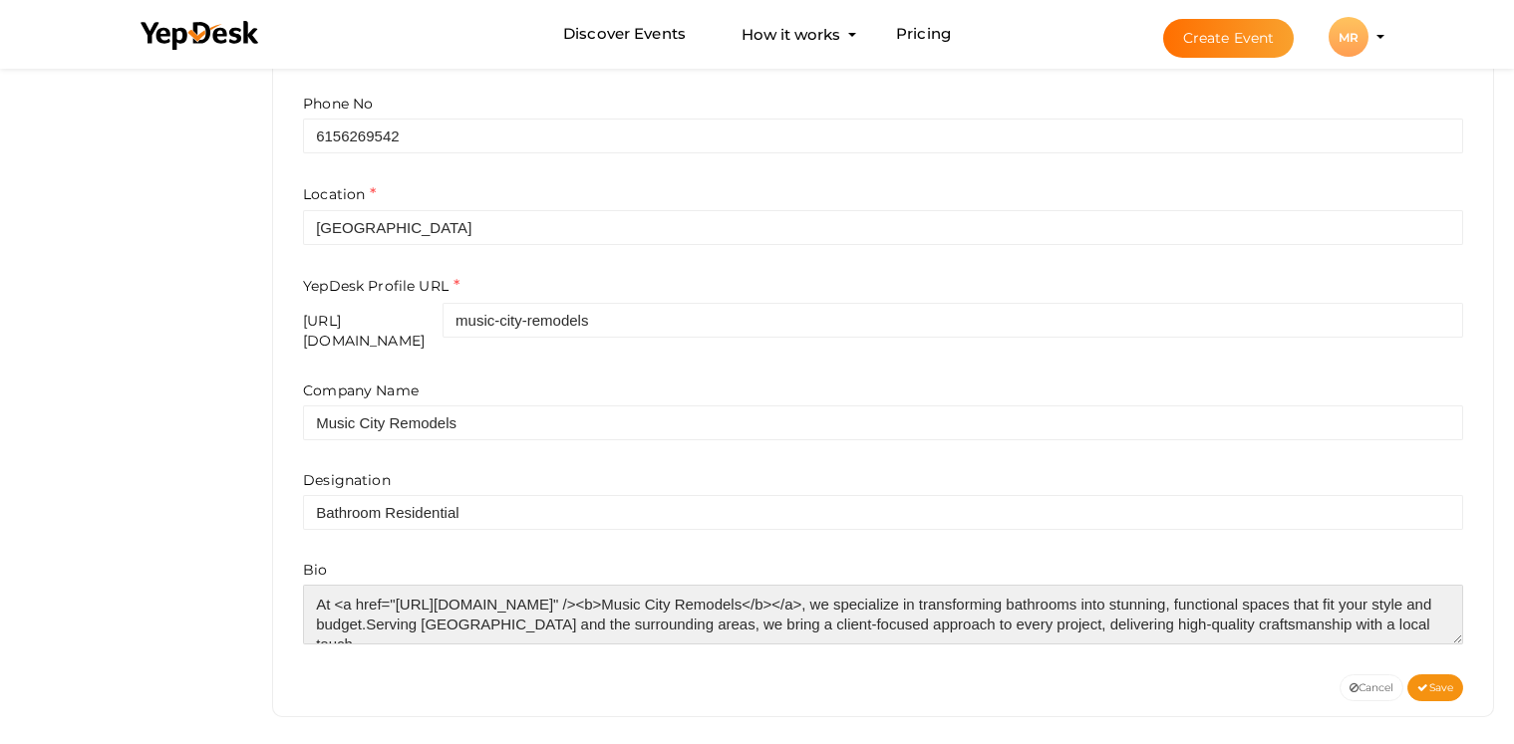
scroll to position [50, 0]
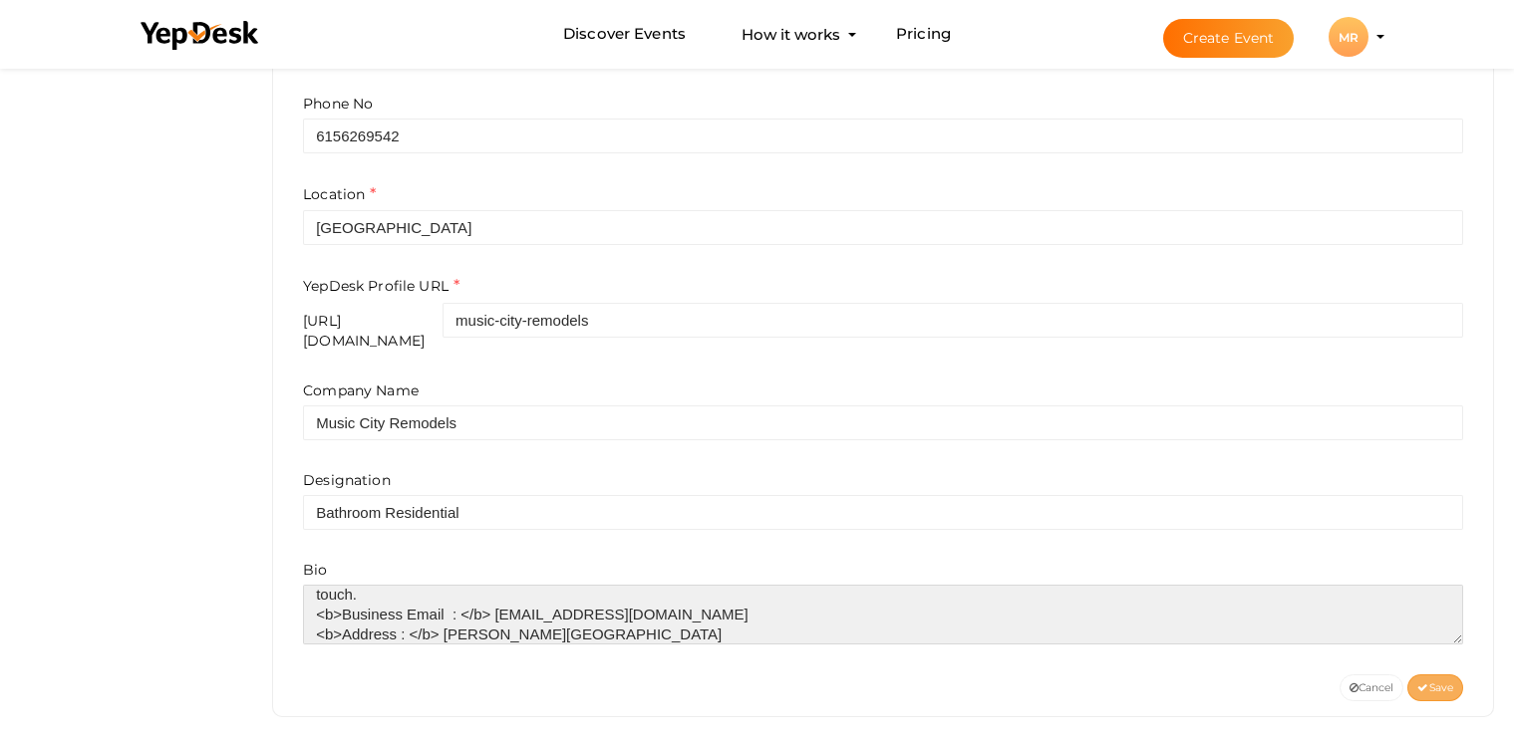
type textarea "At <a href="[URL][DOMAIN_NAME]" /><b>Music City Remodels</b></a>, we specialize…"
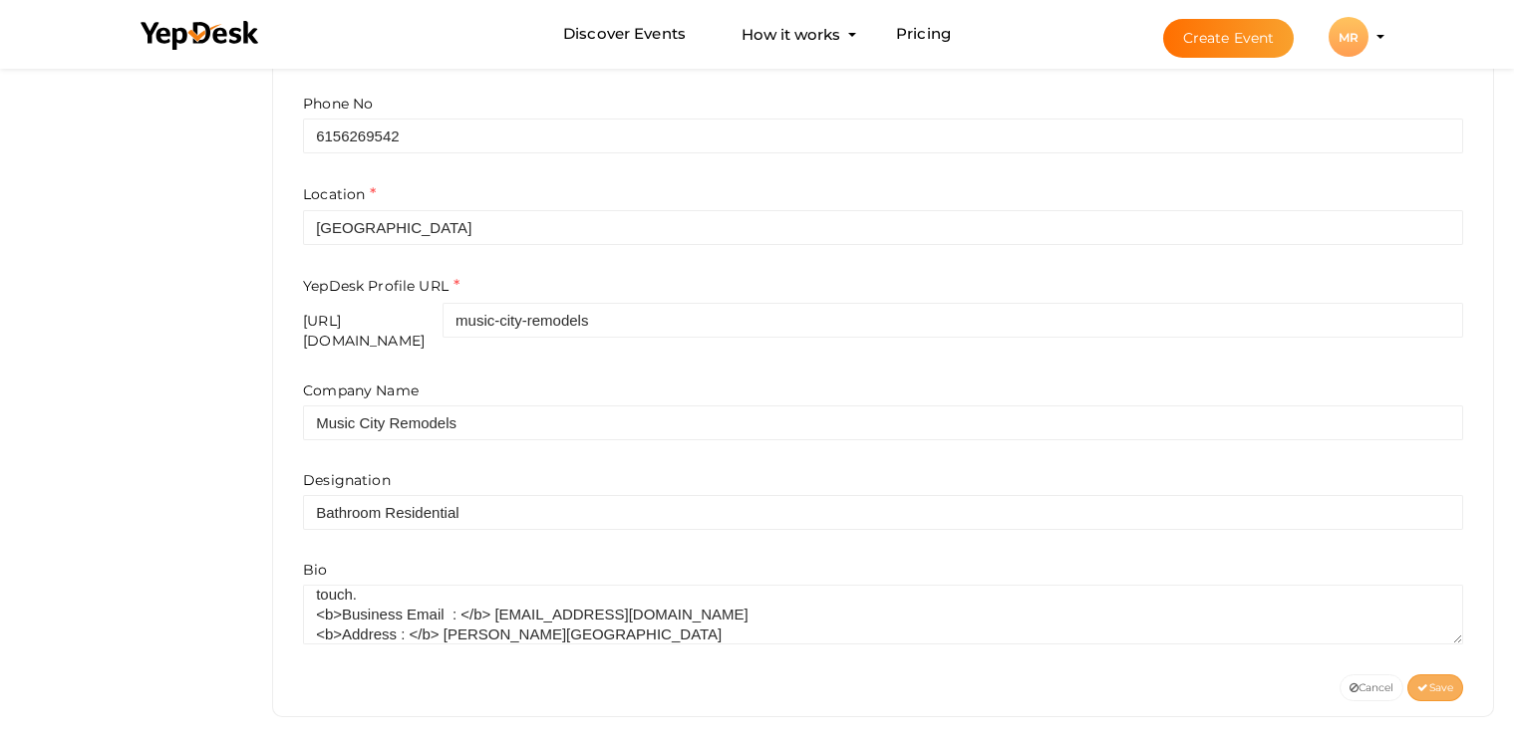
click at [1458, 675] on button "Save" at bounding box center [1435, 688] width 56 height 27
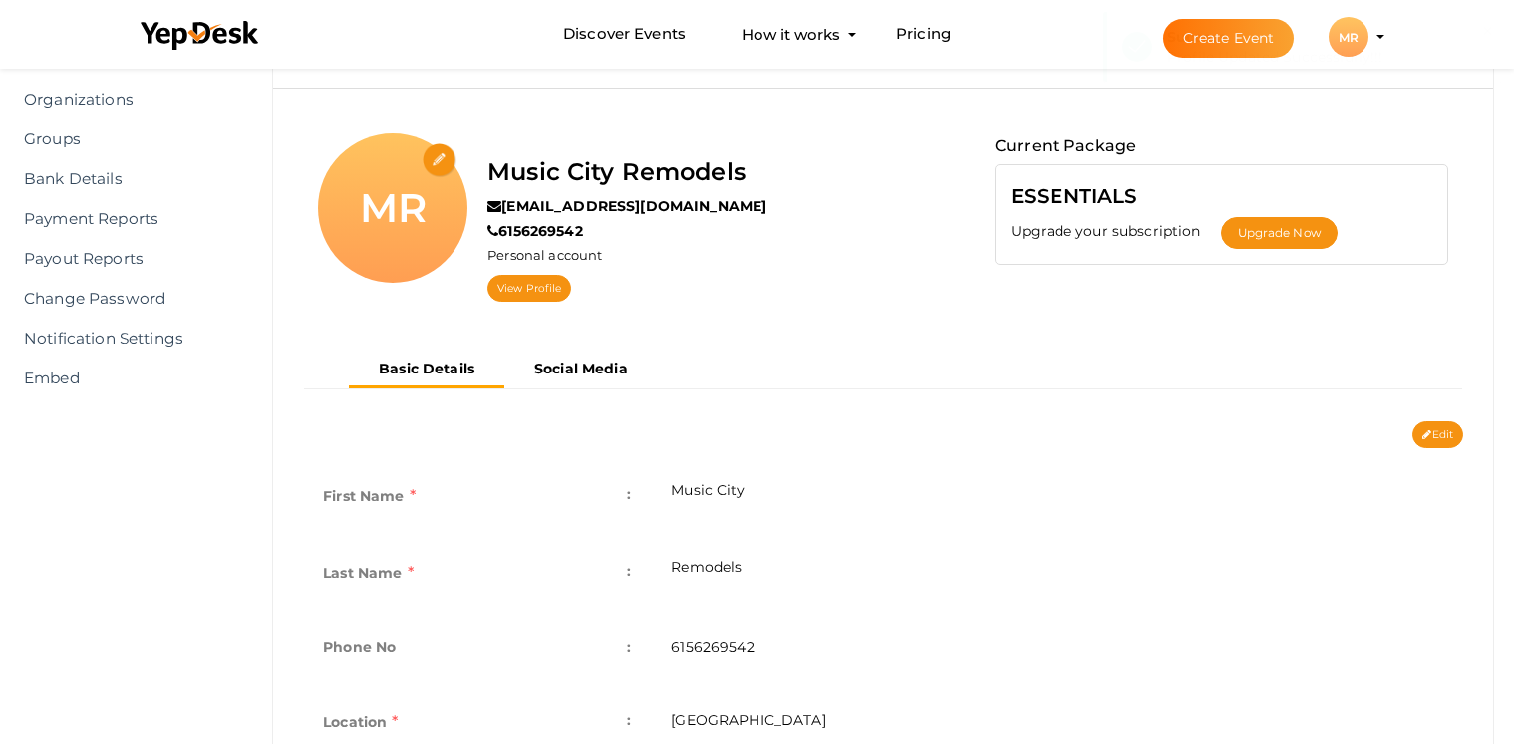
scroll to position [0, 0]
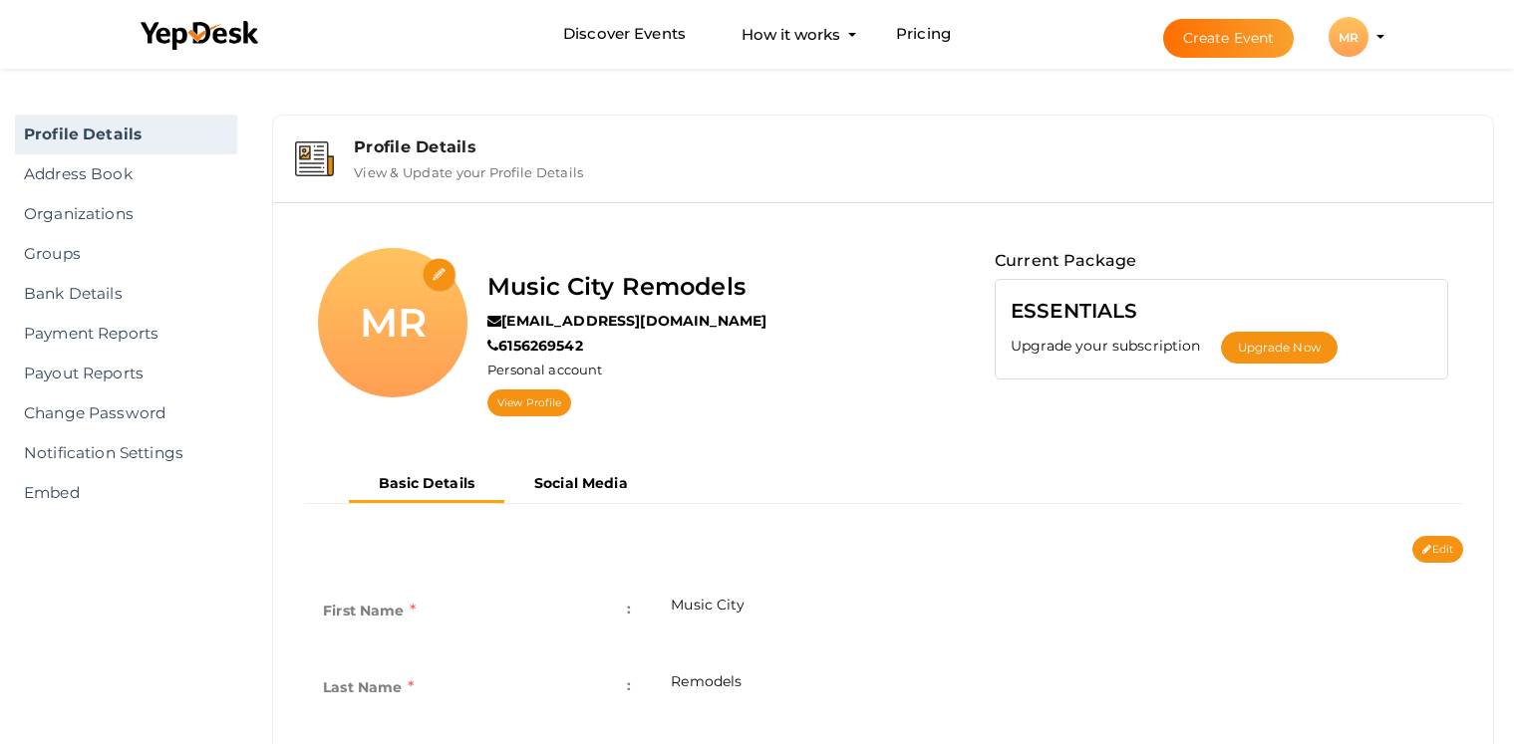
click at [446, 275] on input "file" at bounding box center [440, 275] width 35 height 35
type input "C:\fakepath\music city 500pxl.jpg"
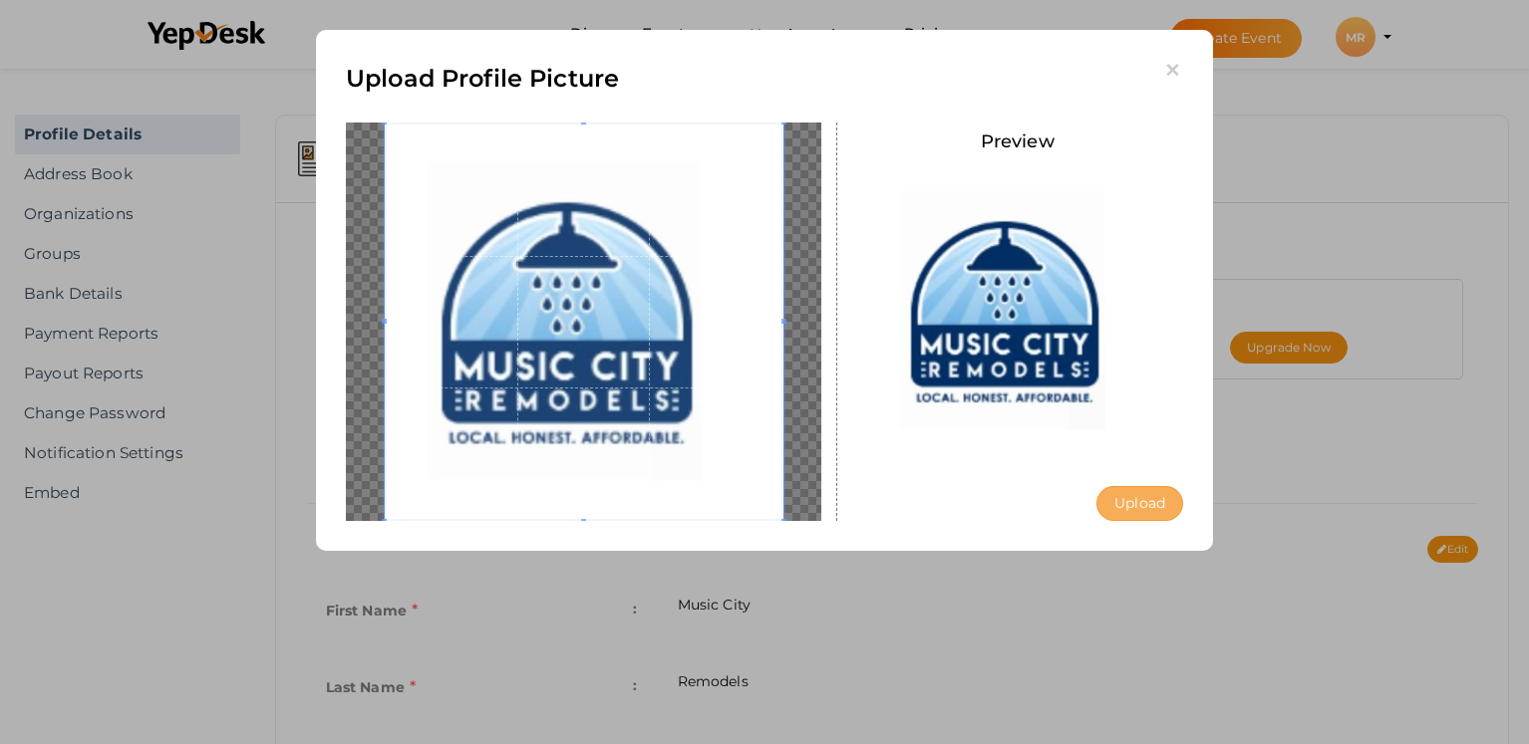
click at [1127, 512] on button "Upload" at bounding box center [1139, 503] width 87 height 35
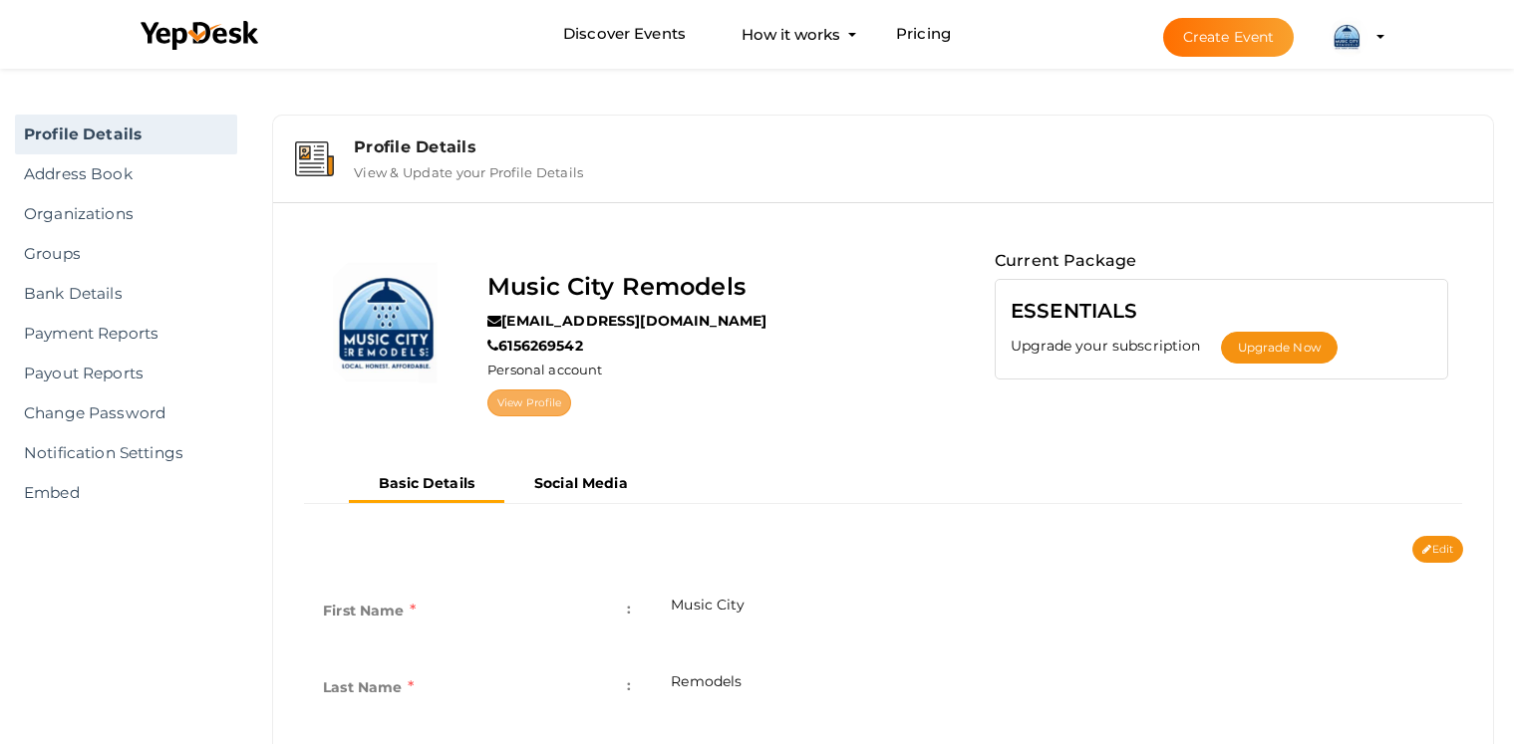
click at [514, 406] on link "View Profile" at bounding box center [529, 403] width 84 height 27
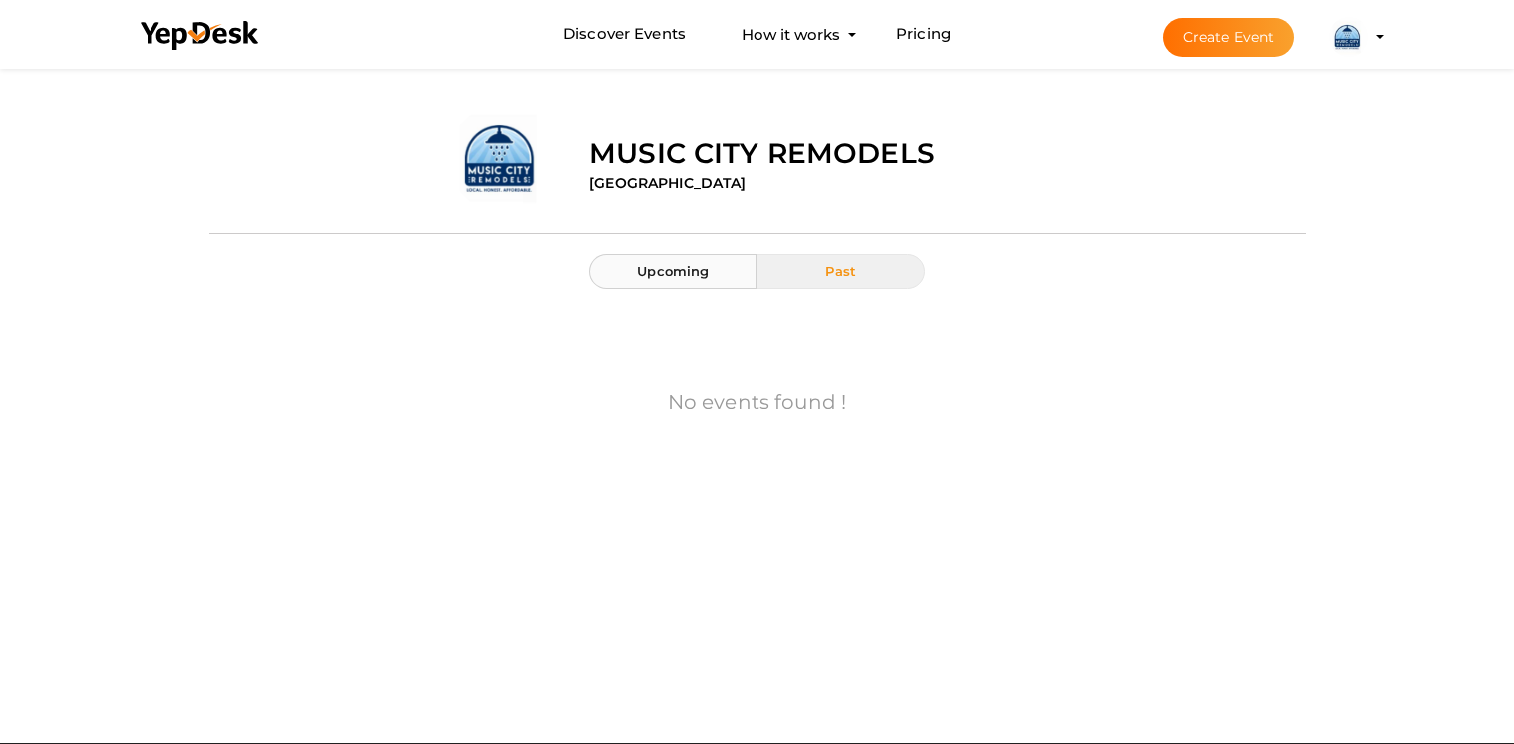
click at [666, 280] on button "Upcoming" at bounding box center [672, 271] width 167 height 35
click at [1337, 44] on img at bounding box center [1349, 37] width 40 height 40
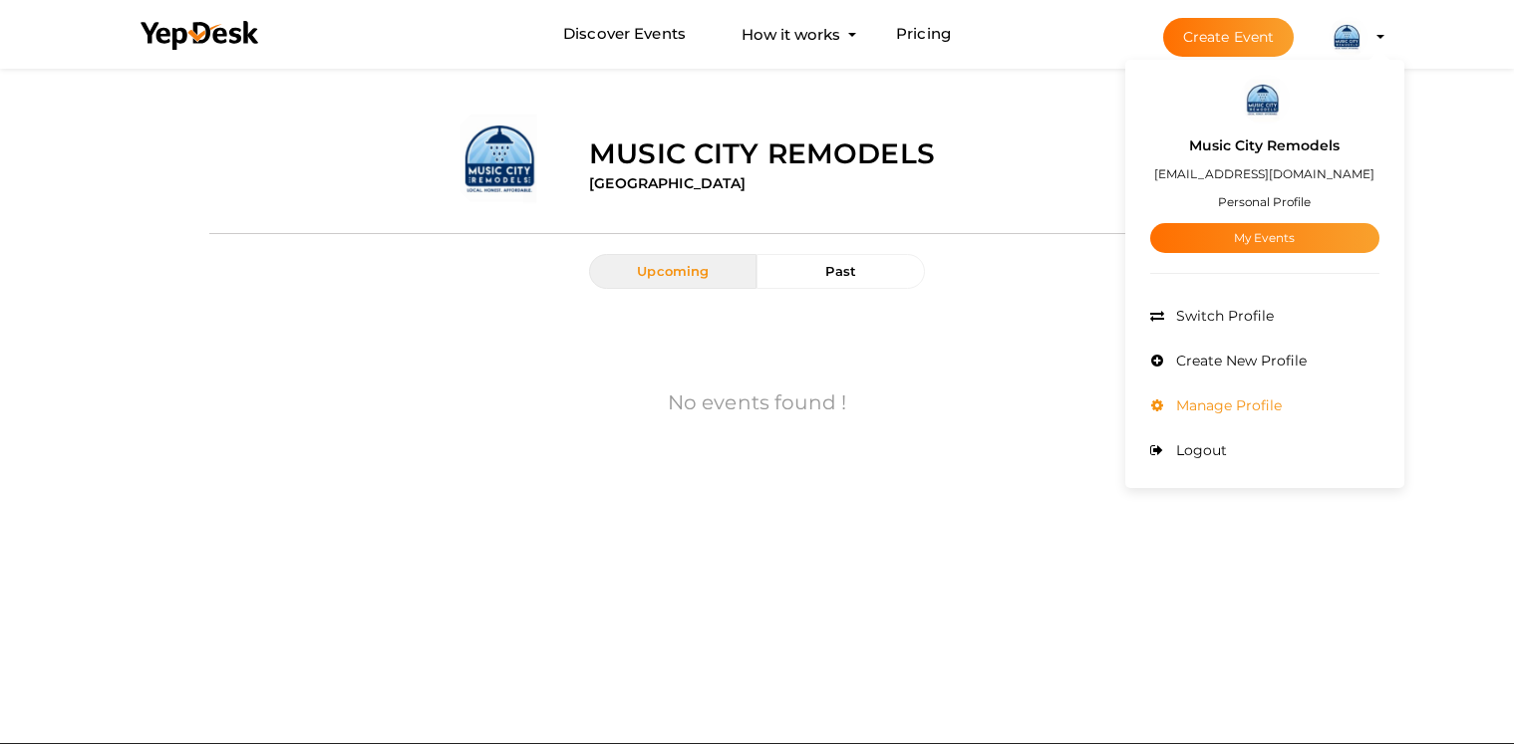
click at [1253, 400] on span "Manage Profile" at bounding box center [1226, 406] width 111 height 18
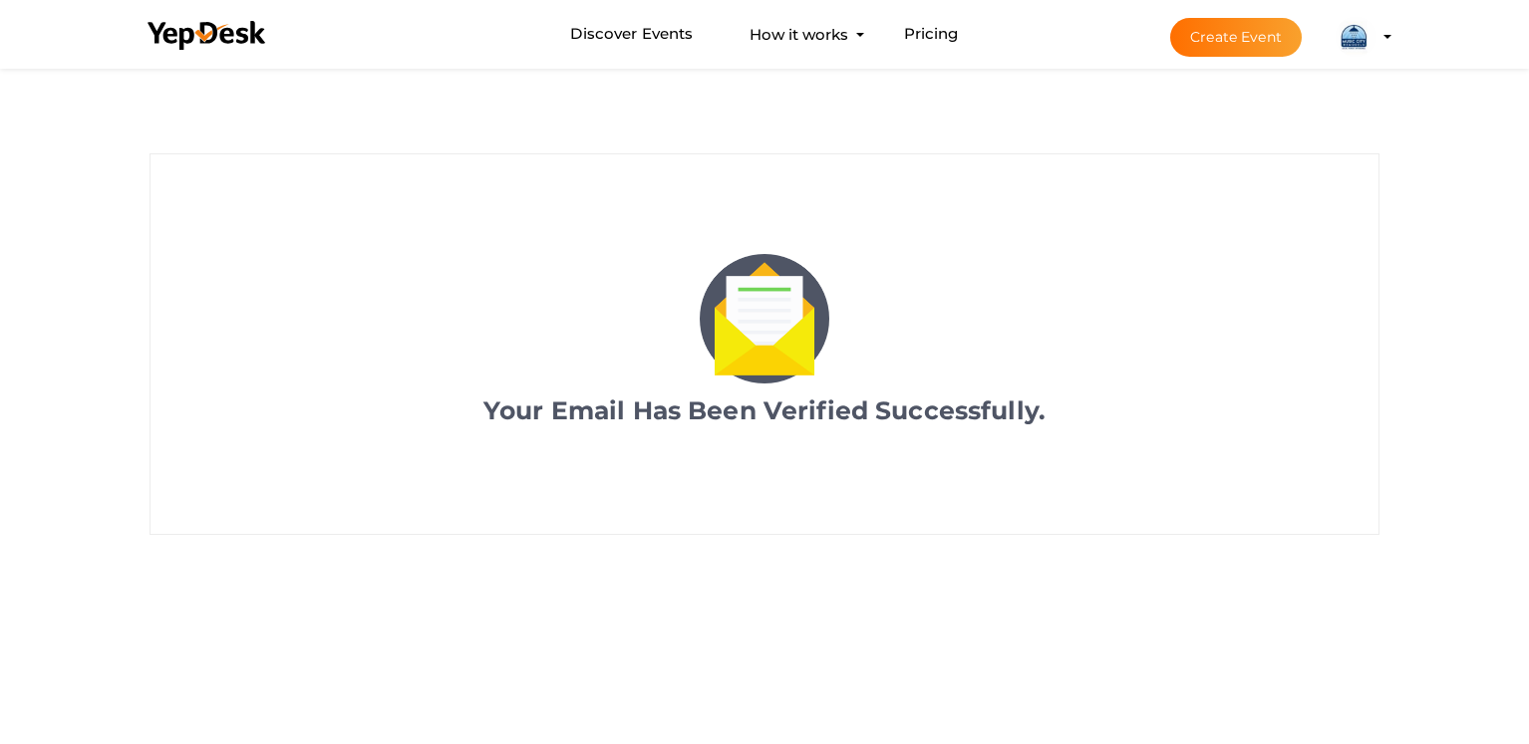
click at [1355, 33] on img at bounding box center [1356, 37] width 40 height 40
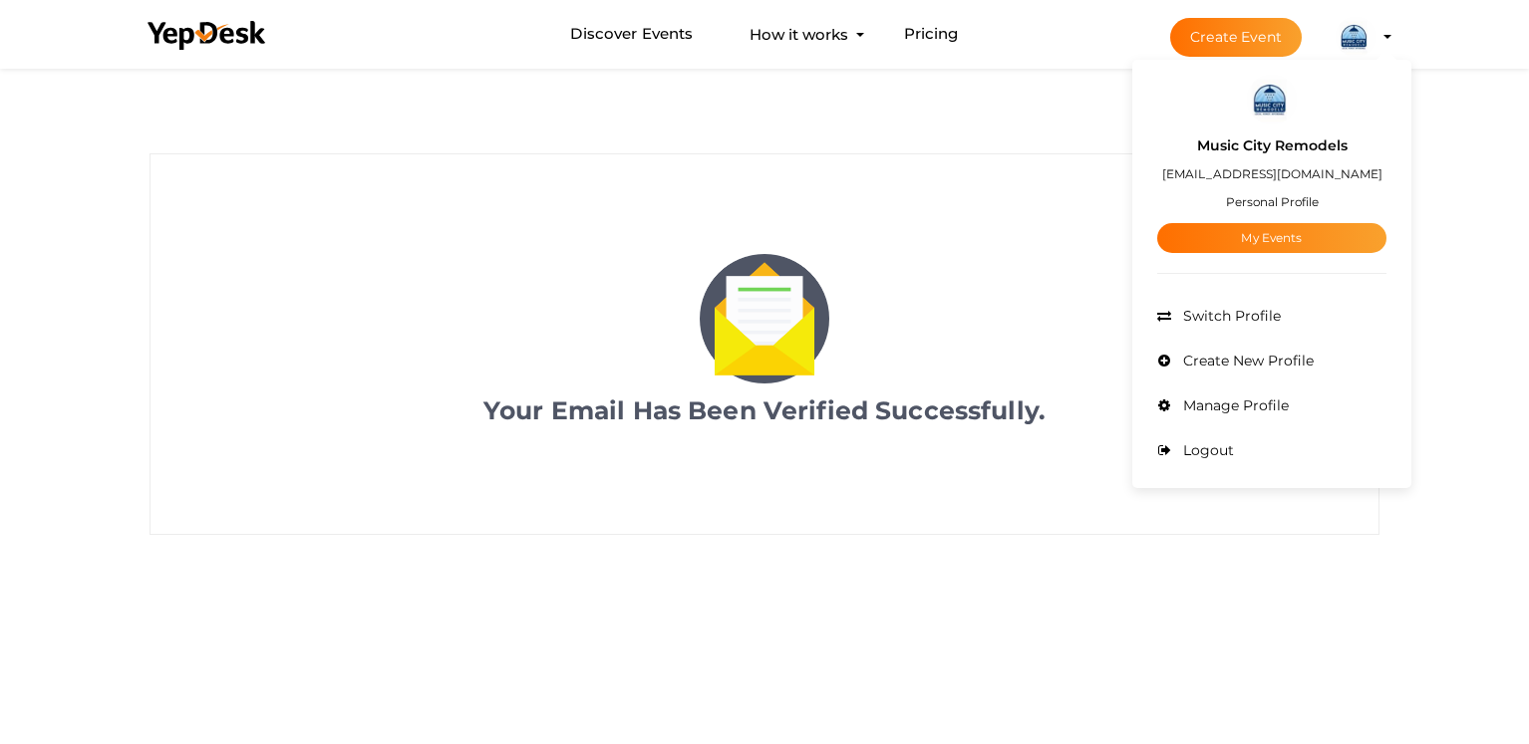
click at [1270, 90] on img at bounding box center [1272, 100] width 50 height 50
